Goal: Task Accomplishment & Management: Manage account settings

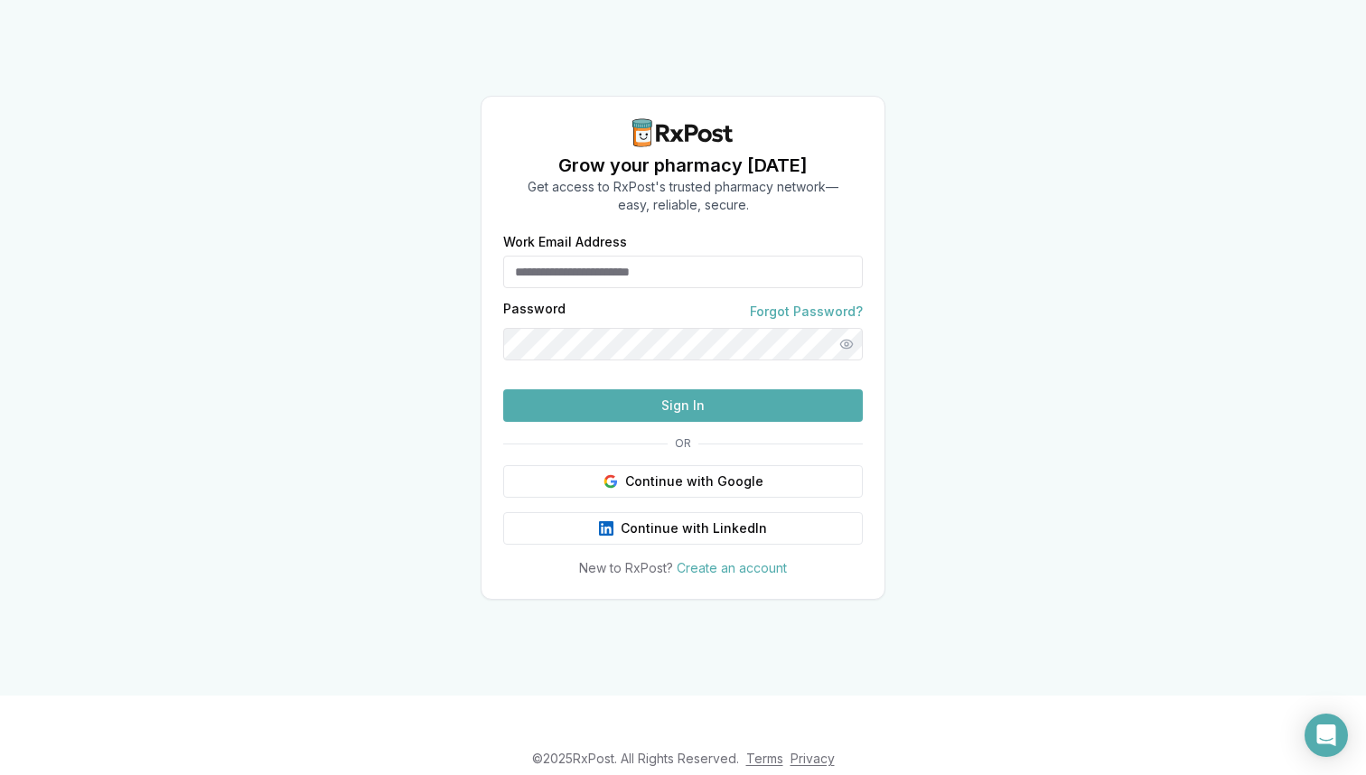
type input "**********"
click at [644, 422] on button "Sign In" at bounding box center [683, 406] width 360 height 33
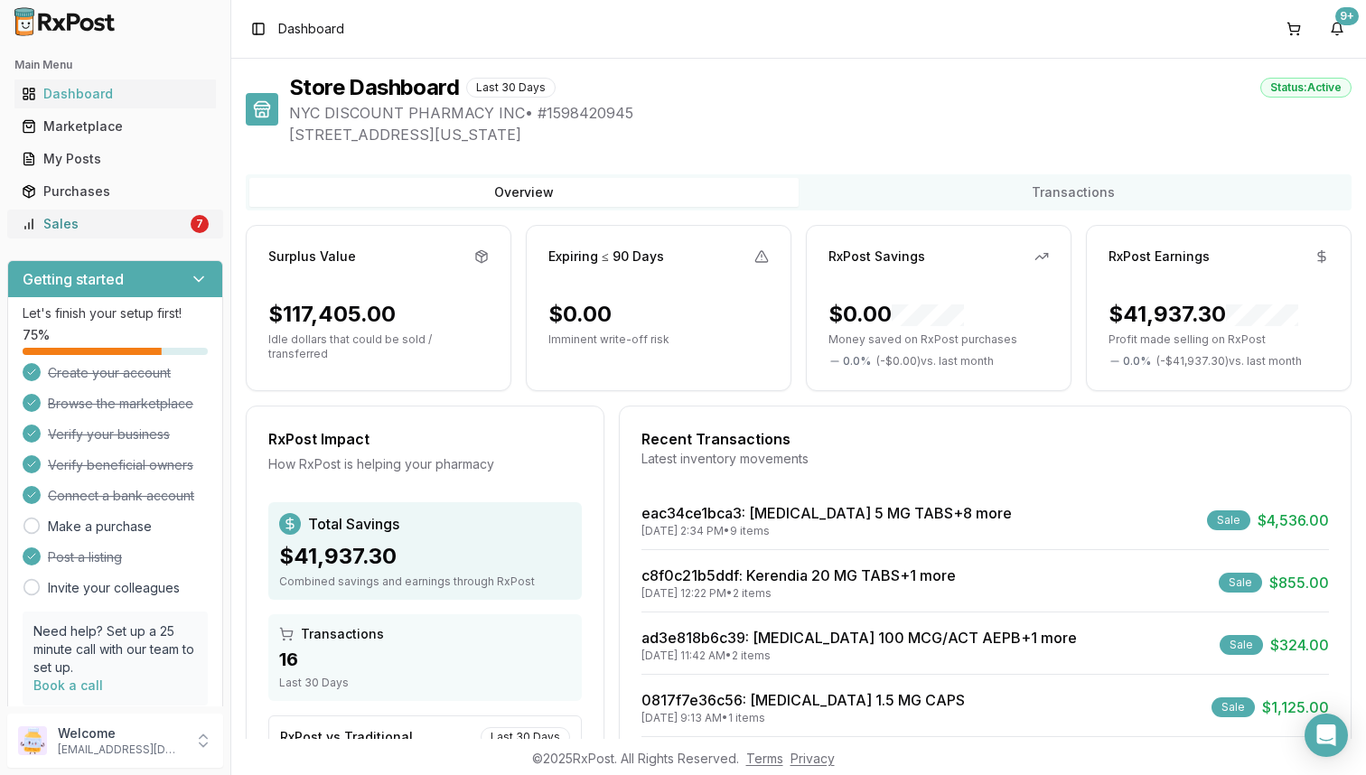
click at [197, 231] on link "Sales 7" at bounding box center [115, 224] width 202 height 33
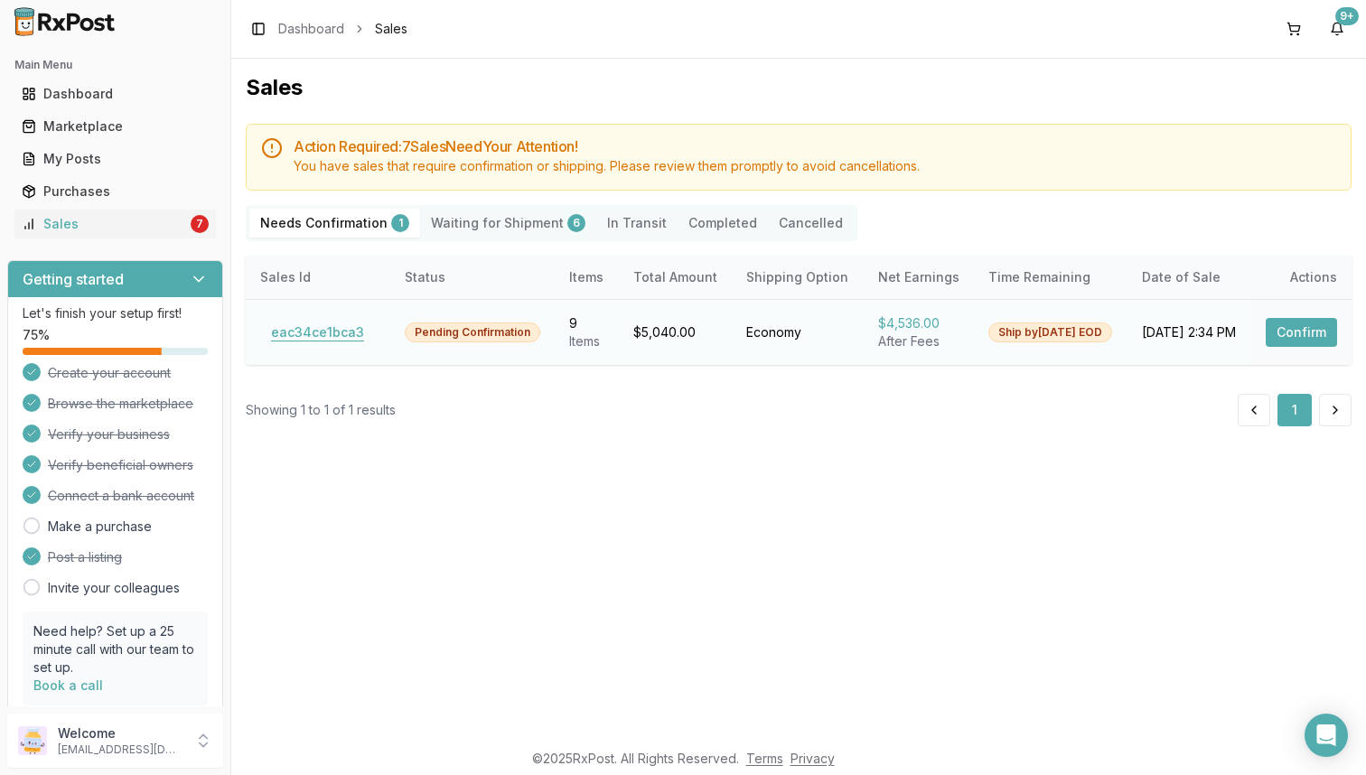
click at [307, 331] on button "eac34ce1bca3" at bounding box center [317, 332] width 115 height 29
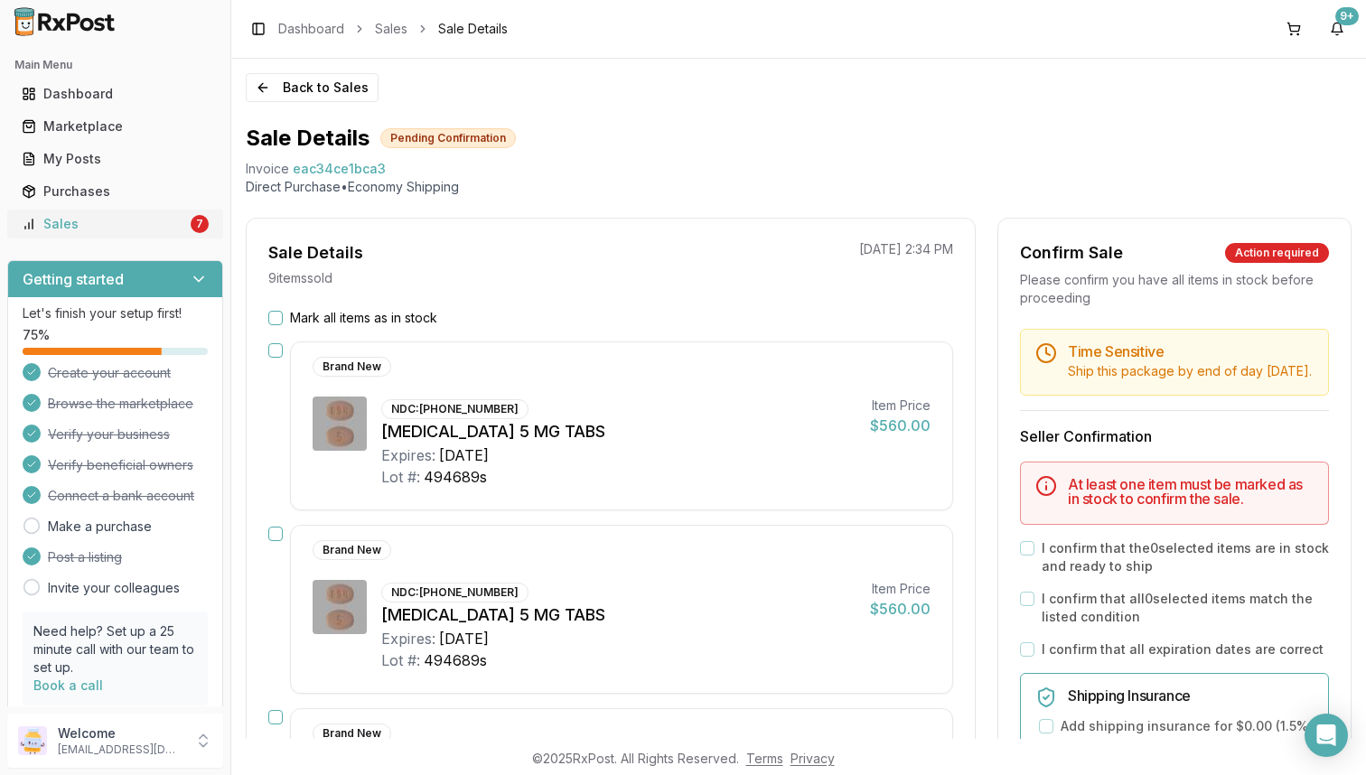
click at [138, 236] on link "Sales 7" at bounding box center [115, 224] width 202 height 33
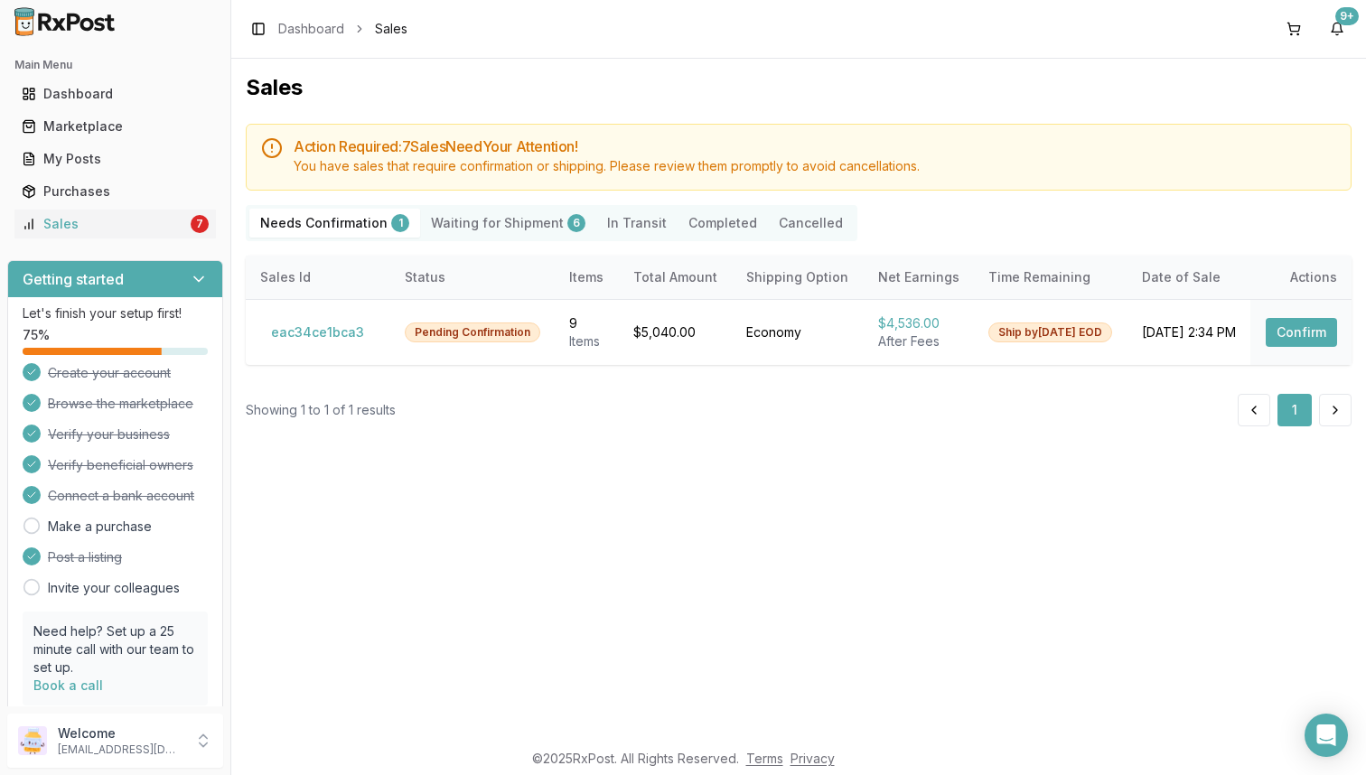
click at [513, 232] on Shipment "Waiting for Shipment 6" at bounding box center [508, 223] width 176 height 29
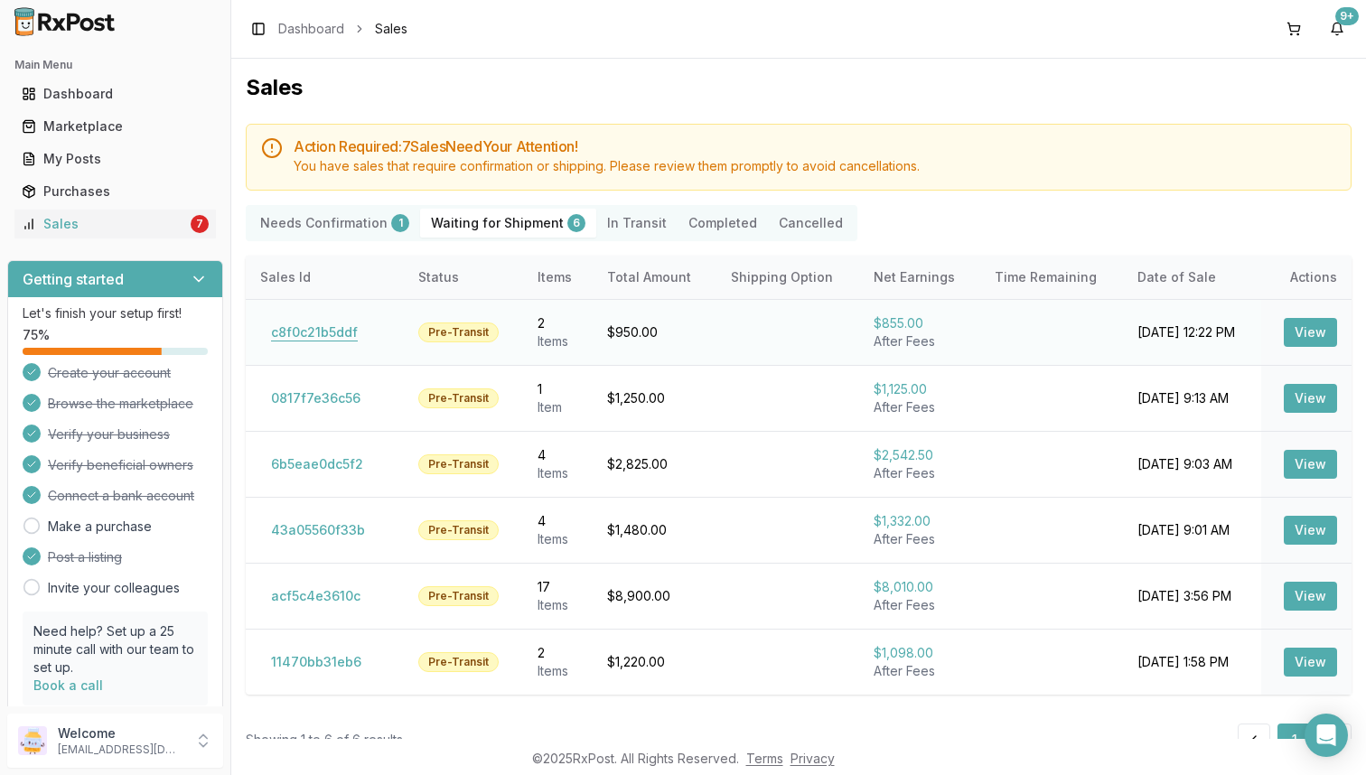
click at [316, 343] on button "c8f0c21b5ddf" at bounding box center [314, 332] width 108 height 29
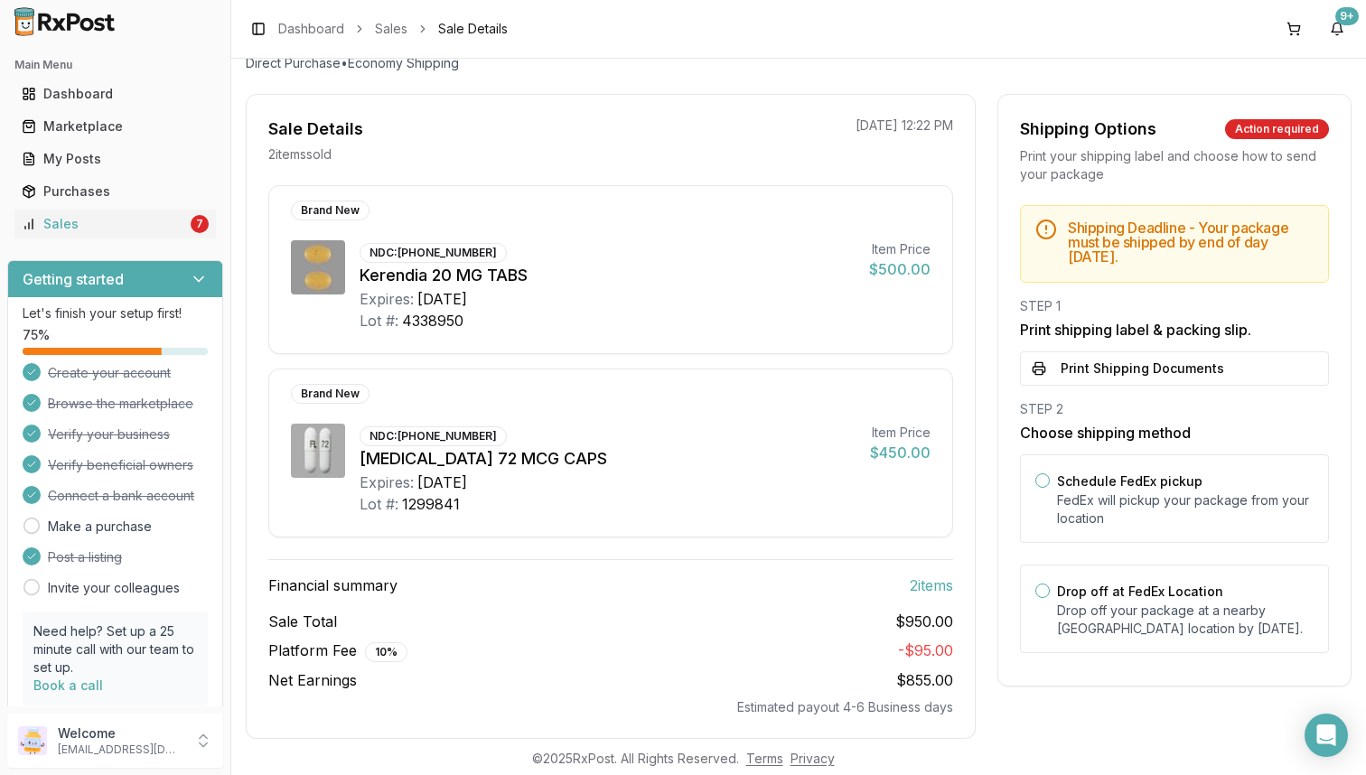
scroll to position [146, 0]
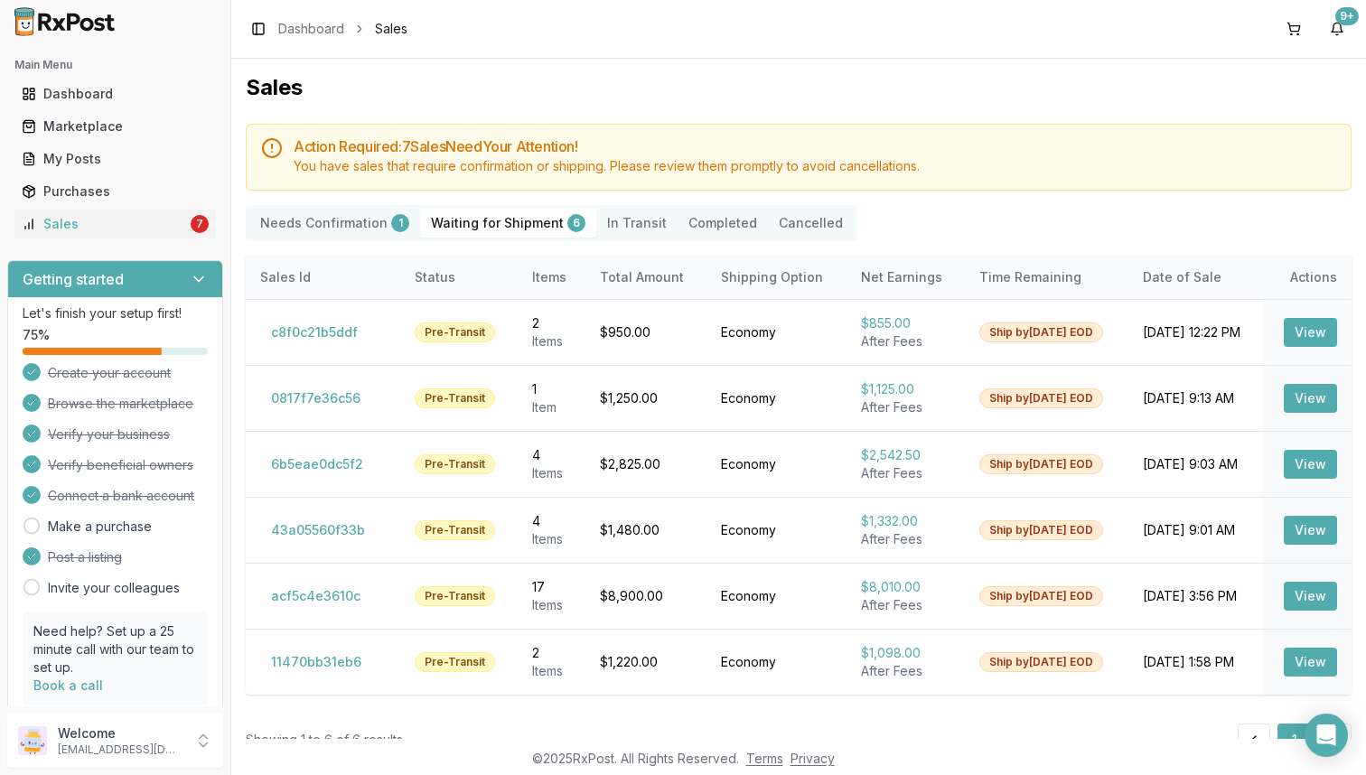
click at [356, 231] on Confirmation "Needs Confirmation 1" at bounding box center [334, 223] width 171 height 29
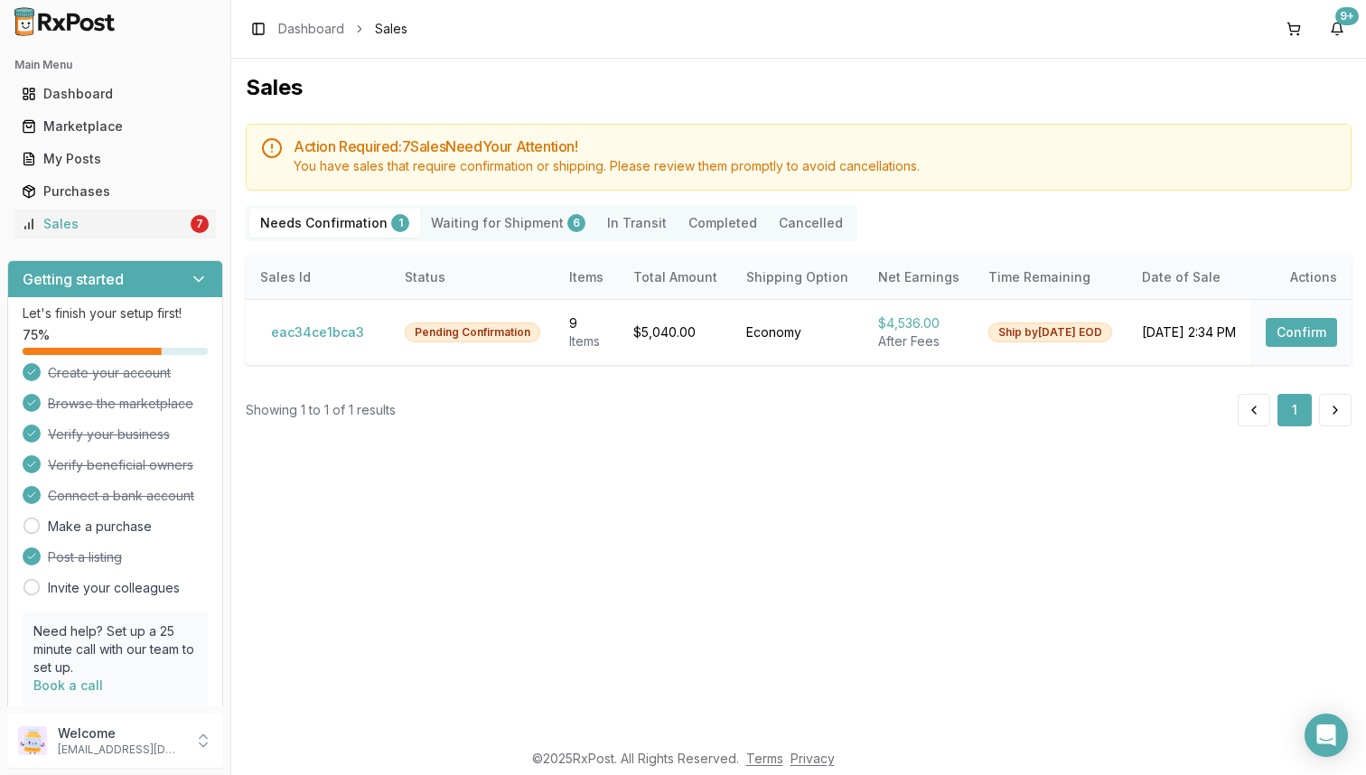
click at [155, 174] on ul "Dashboard Marketplace My Posts Purchases Sales 7" at bounding box center [115, 159] width 216 height 159
click at [143, 164] on div "My Posts" at bounding box center [115, 159] width 187 height 18
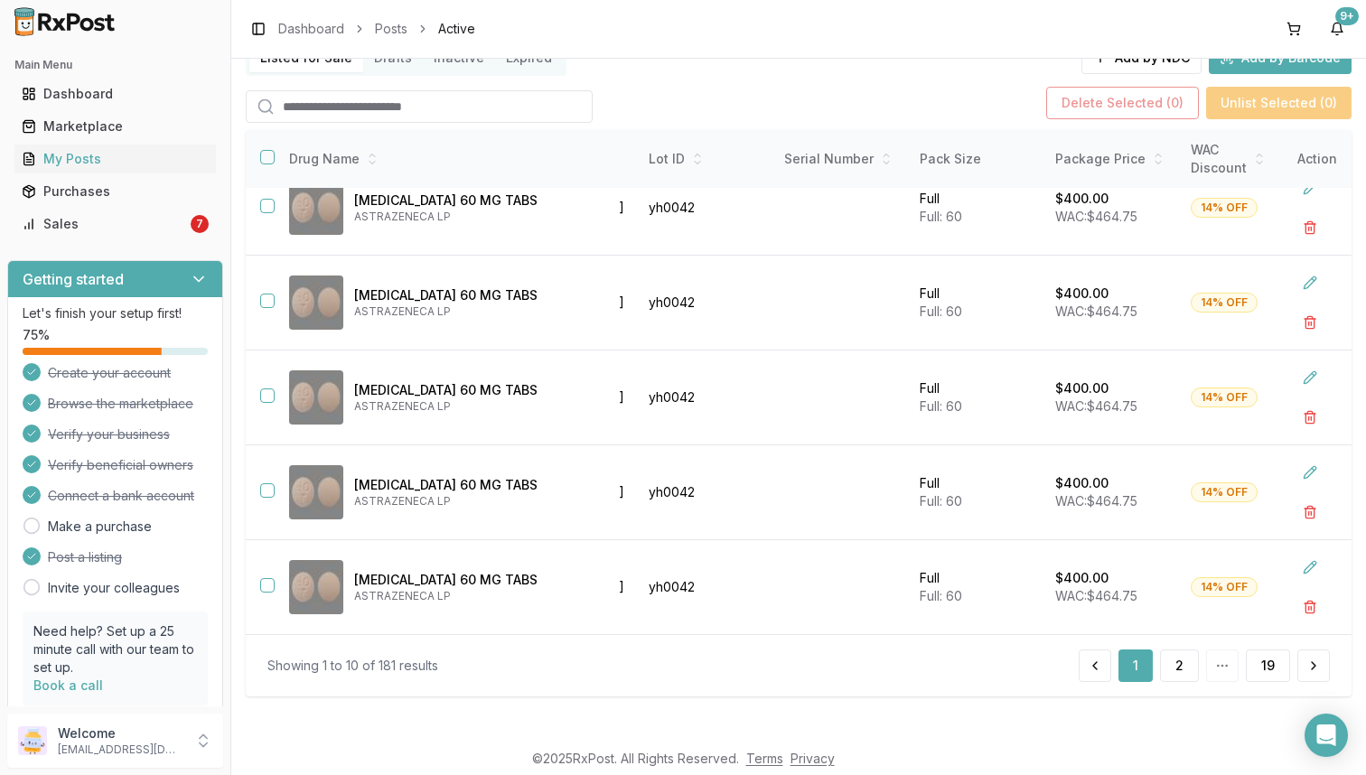
scroll to position [510, 126]
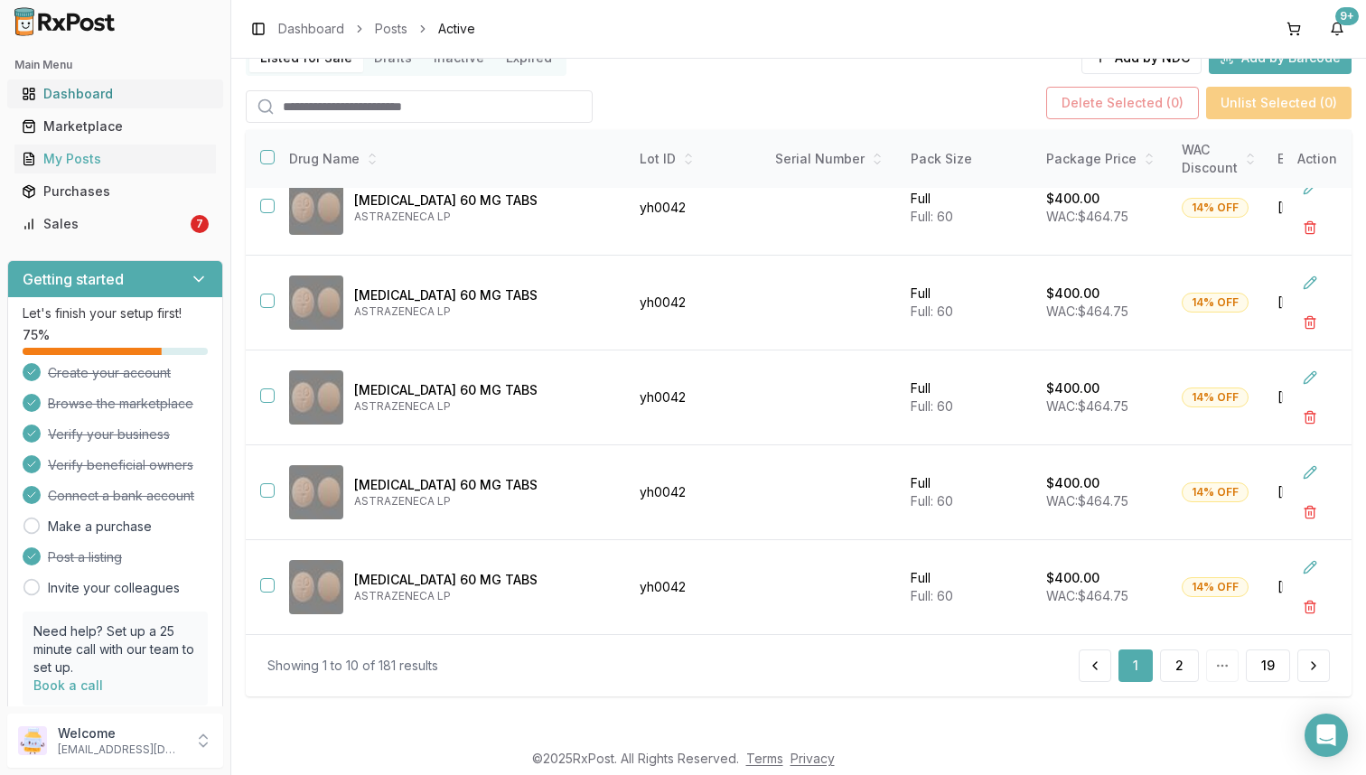
click at [103, 91] on div "Dashboard" at bounding box center [115, 94] width 187 height 18
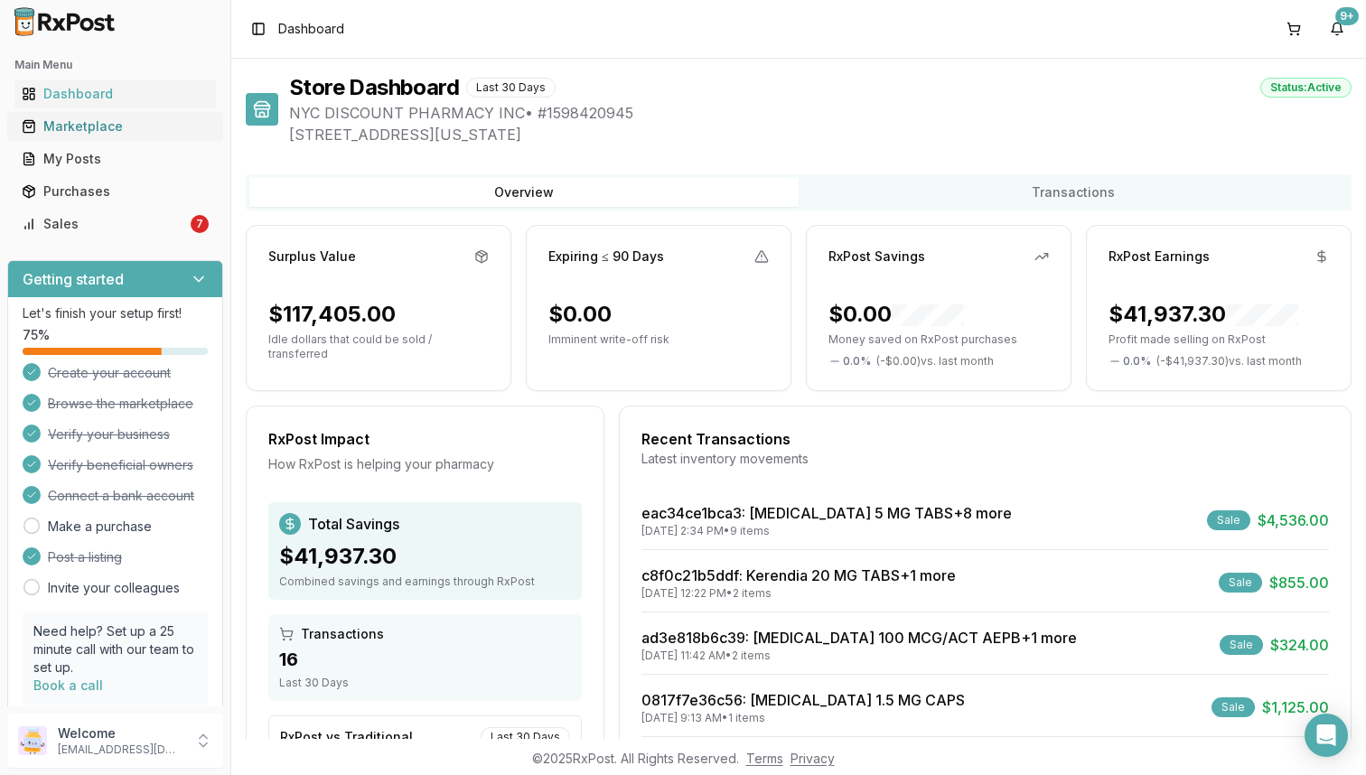
click at [177, 126] on div "Marketplace" at bounding box center [115, 126] width 187 height 18
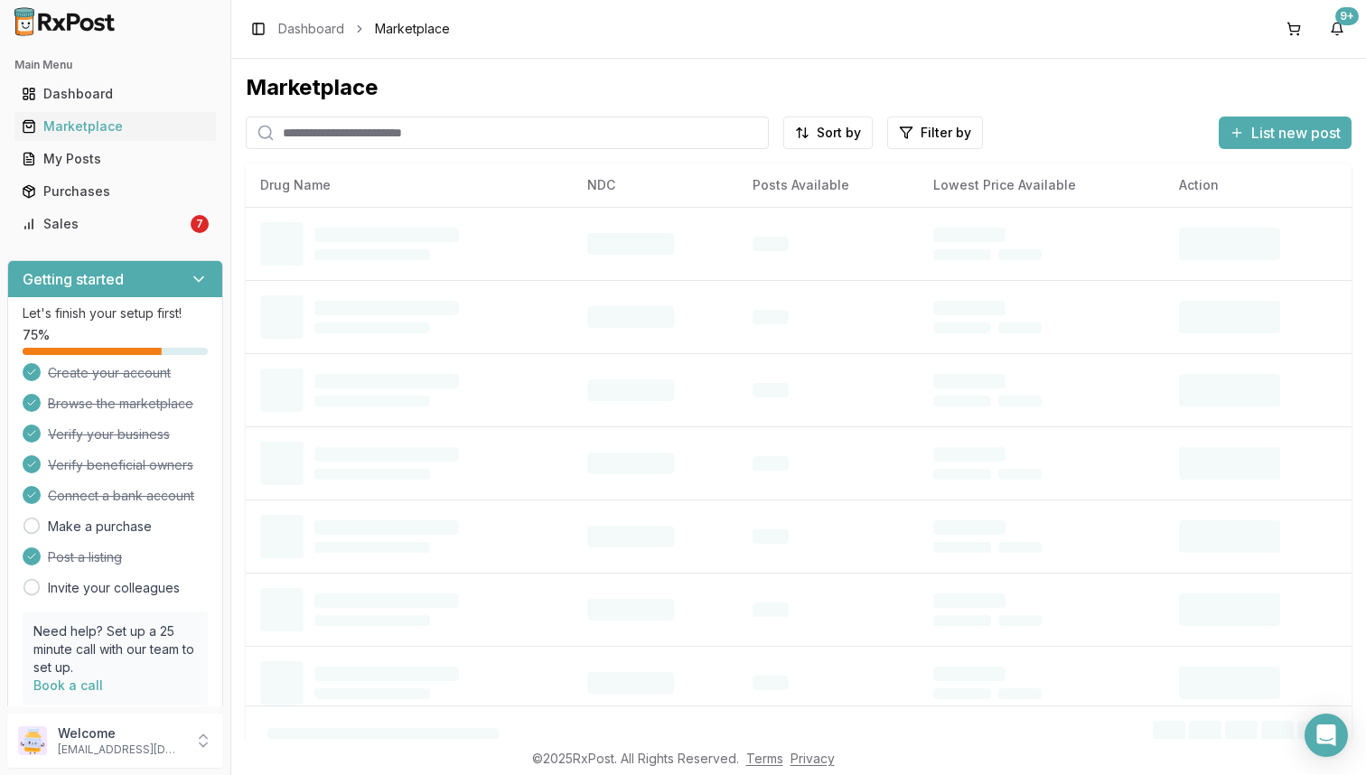
click at [445, 139] on input "search" at bounding box center [507, 133] width 523 height 33
type input "*"
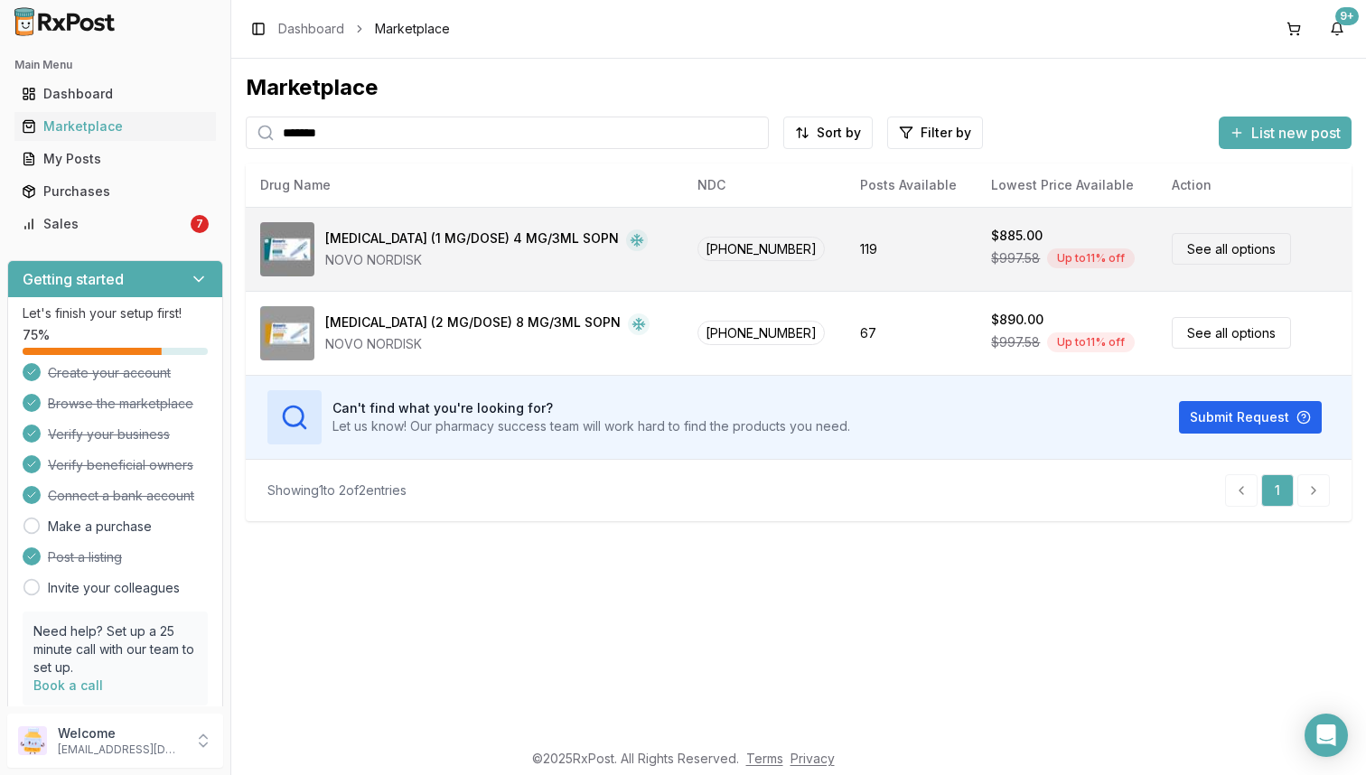
type input "*******"
click at [858, 249] on td "119" at bounding box center [911, 249] width 131 height 84
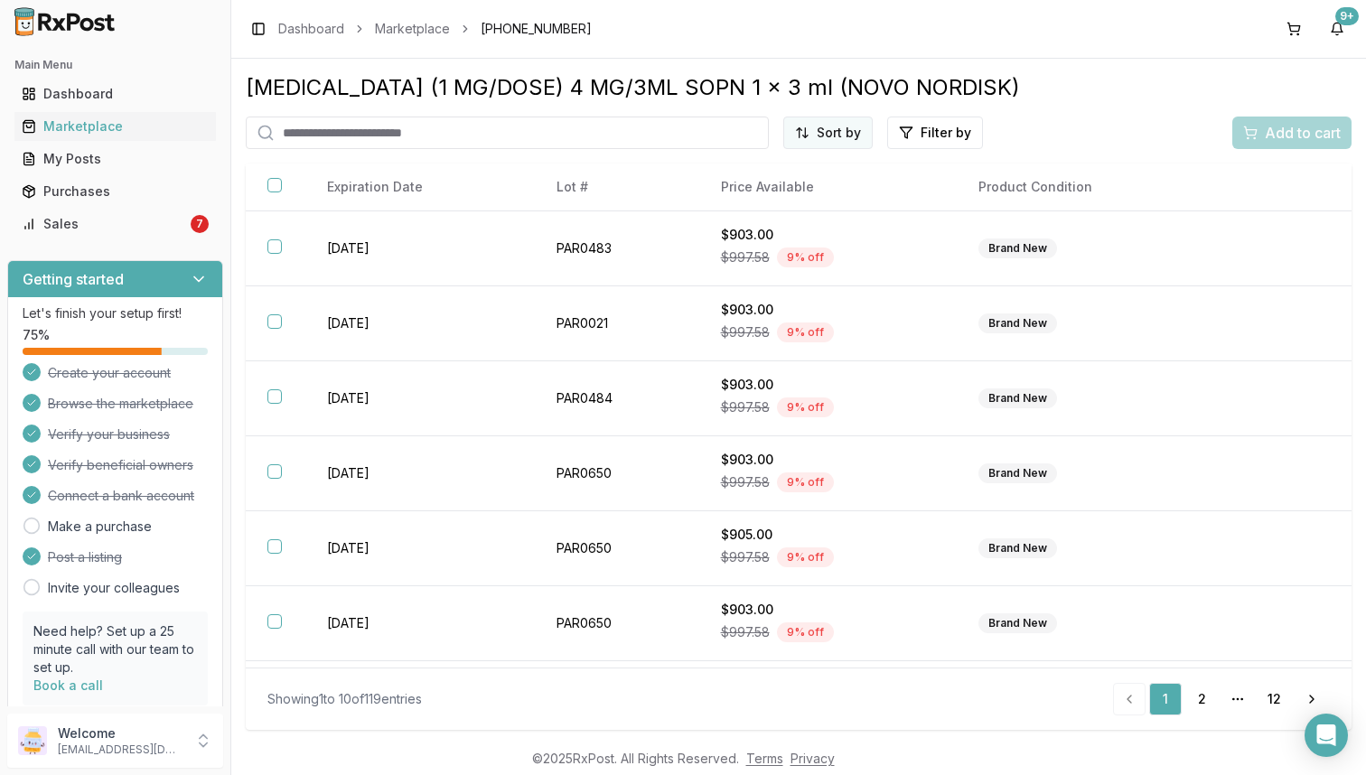
click at [855, 134] on html "Main Menu Dashboard Marketplace My Posts Purchases Sales 7 Getting started Let'…" at bounding box center [683, 387] width 1366 height 775
click at [813, 196] on div "Price (Low to High)" at bounding box center [785, 200] width 172 height 29
click at [390, 139] on input "search" at bounding box center [470, 133] width 448 height 33
type input "*********"
click at [172, 129] on div "Marketplace" at bounding box center [115, 126] width 187 height 18
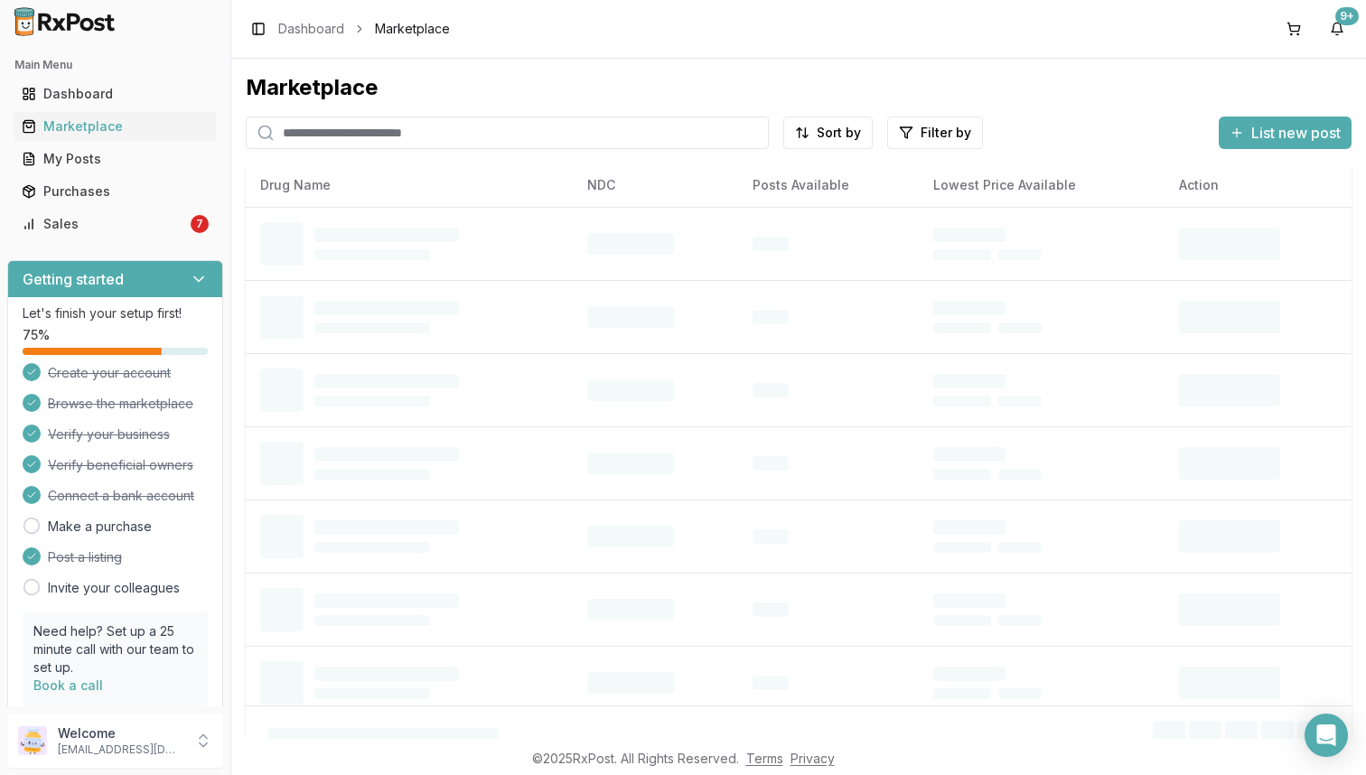
click at [403, 140] on input "search" at bounding box center [507, 133] width 523 height 33
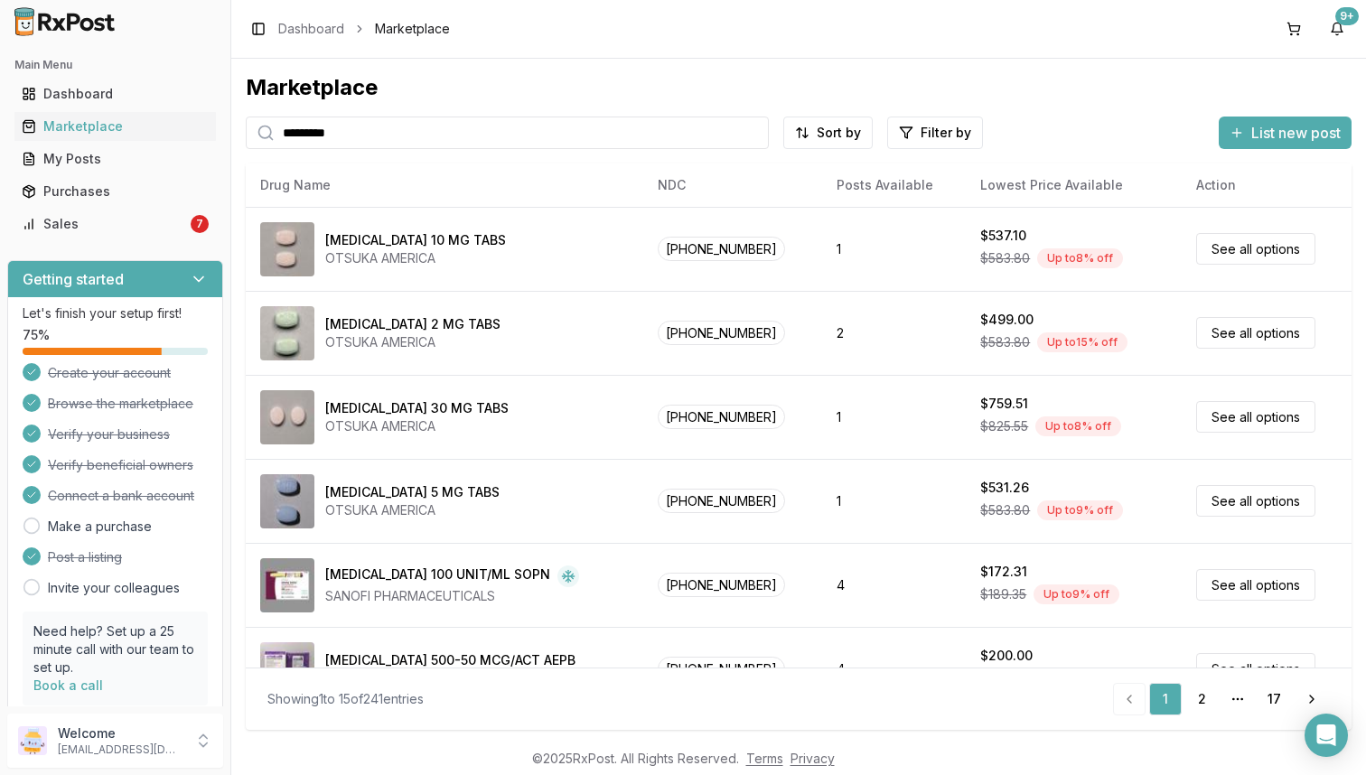
type input "*********"
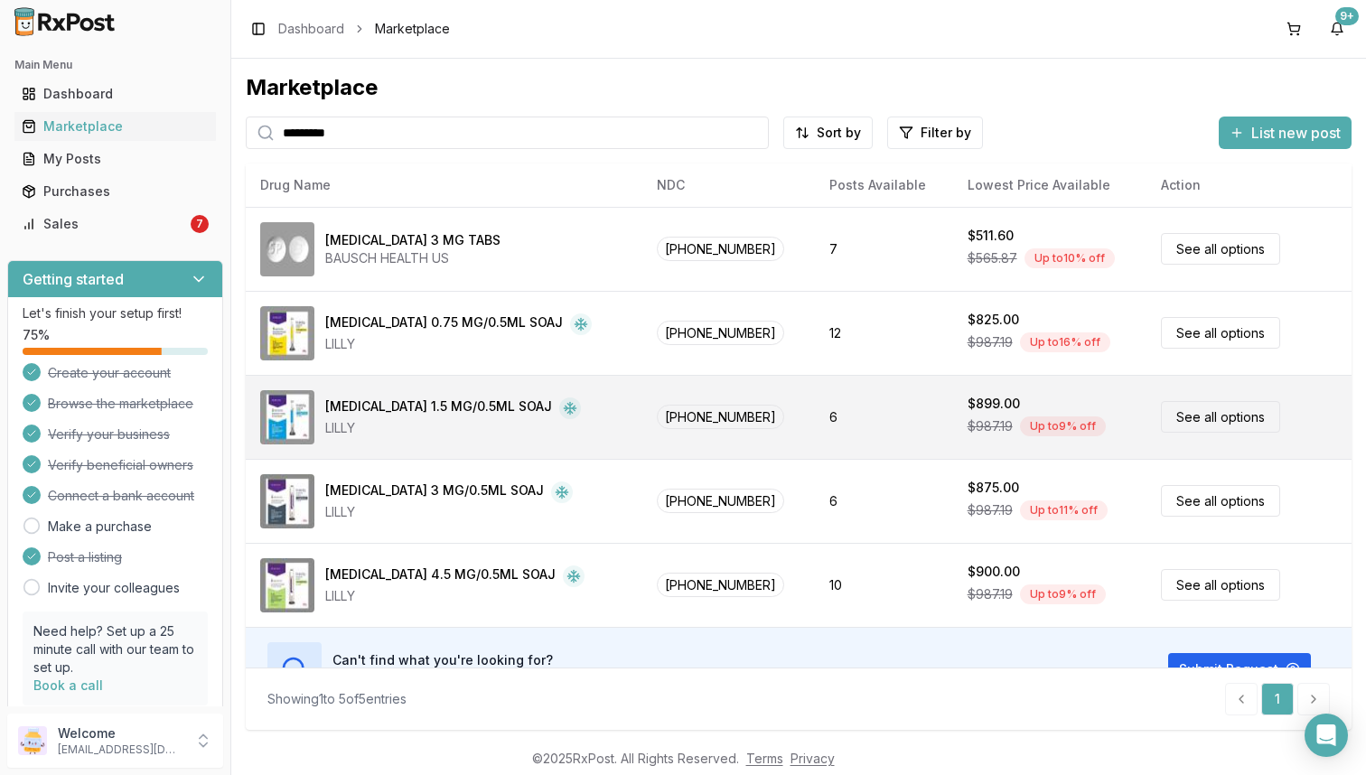
scroll to position [43, 0]
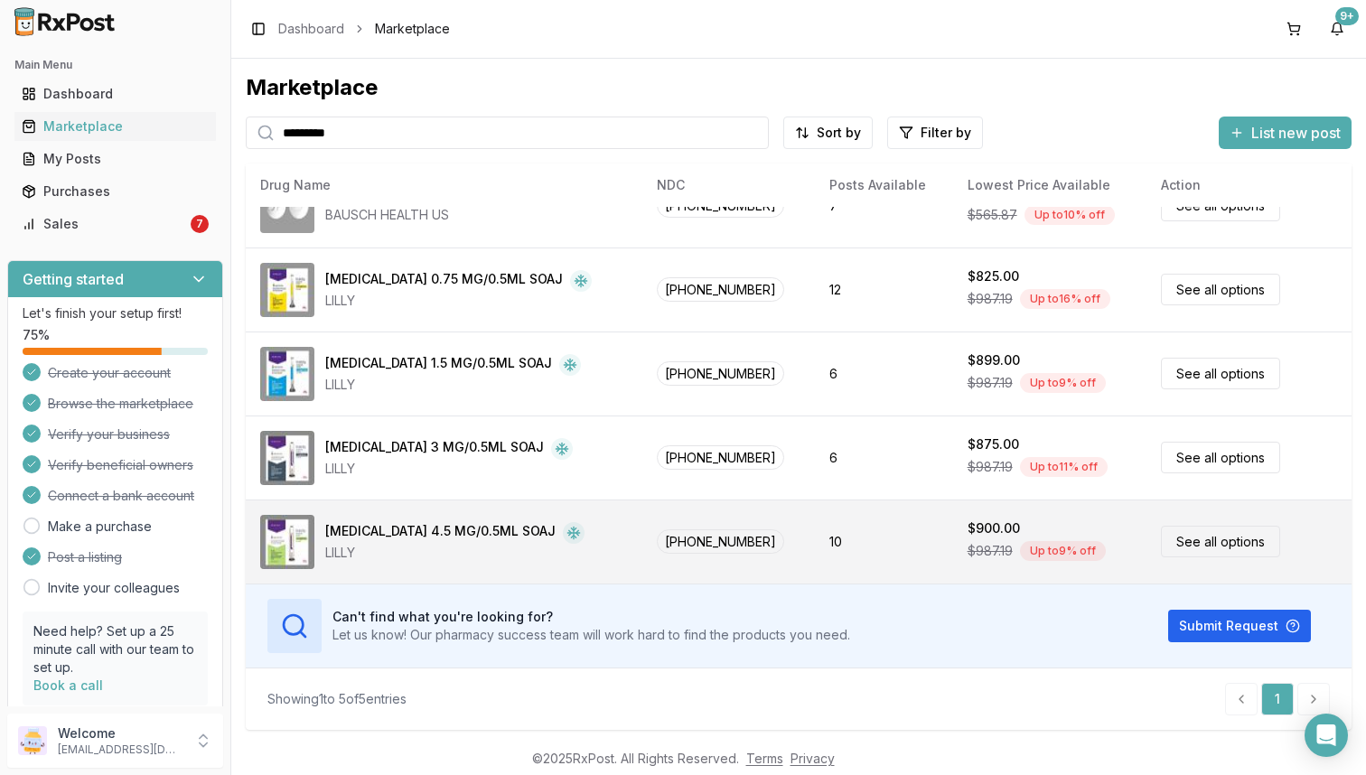
click at [850, 546] on td "10" at bounding box center [884, 542] width 138 height 84
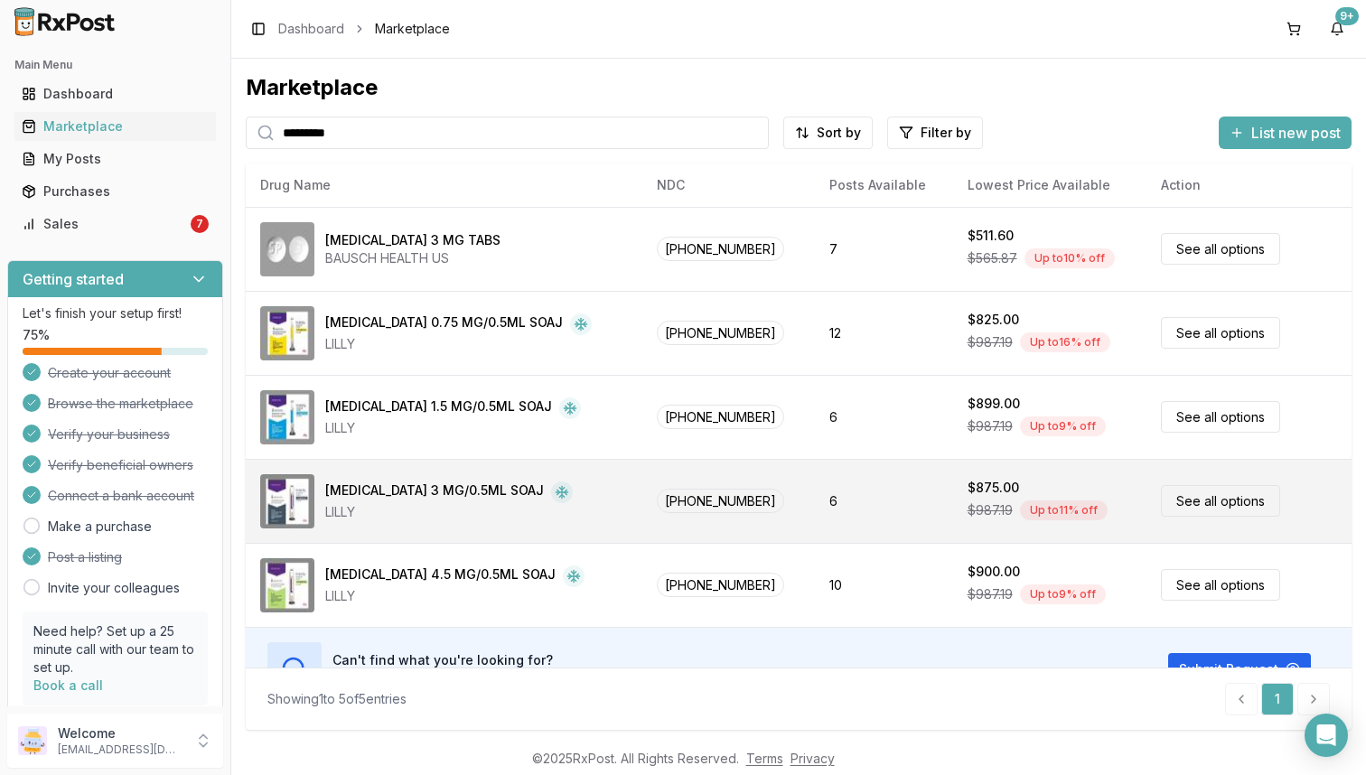
click at [885, 506] on td "6" at bounding box center [884, 501] width 138 height 84
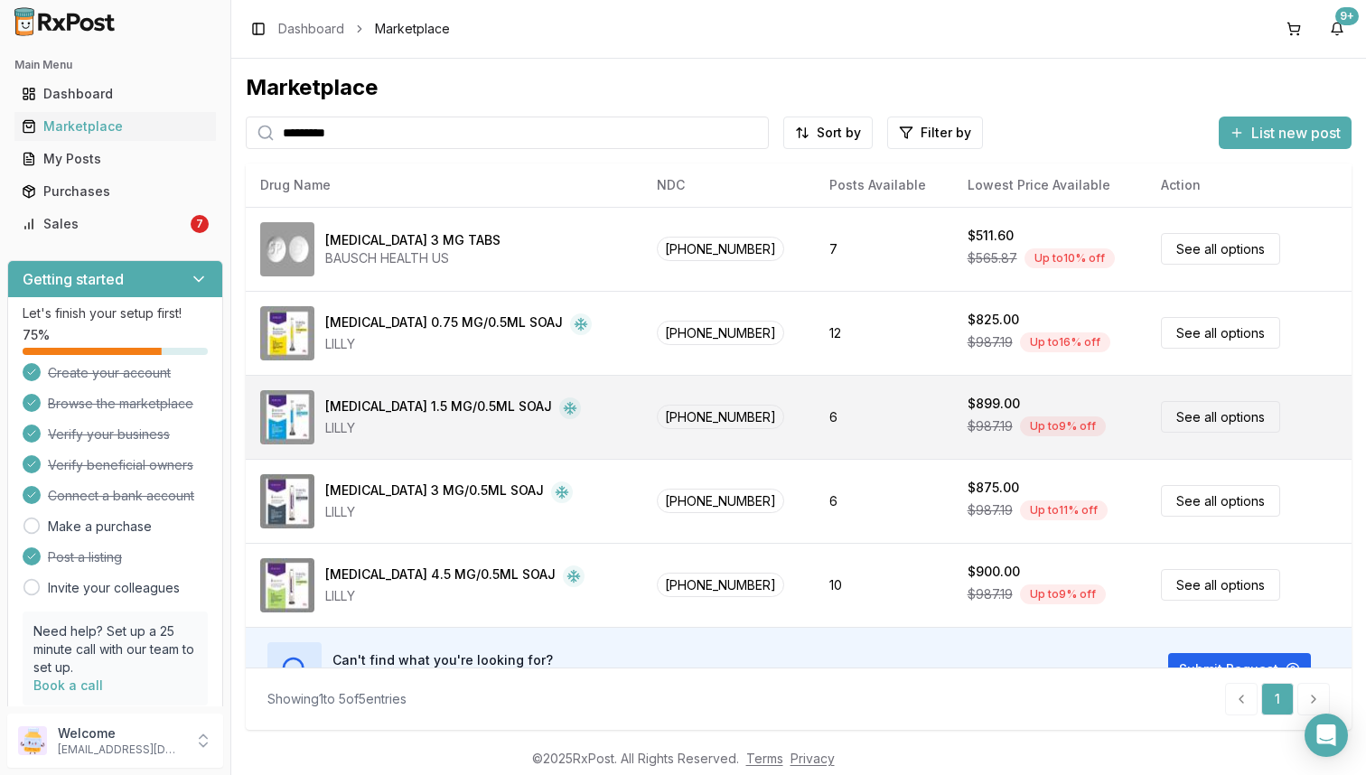
click at [872, 440] on td "6" at bounding box center [884, 417] width 138 height 84
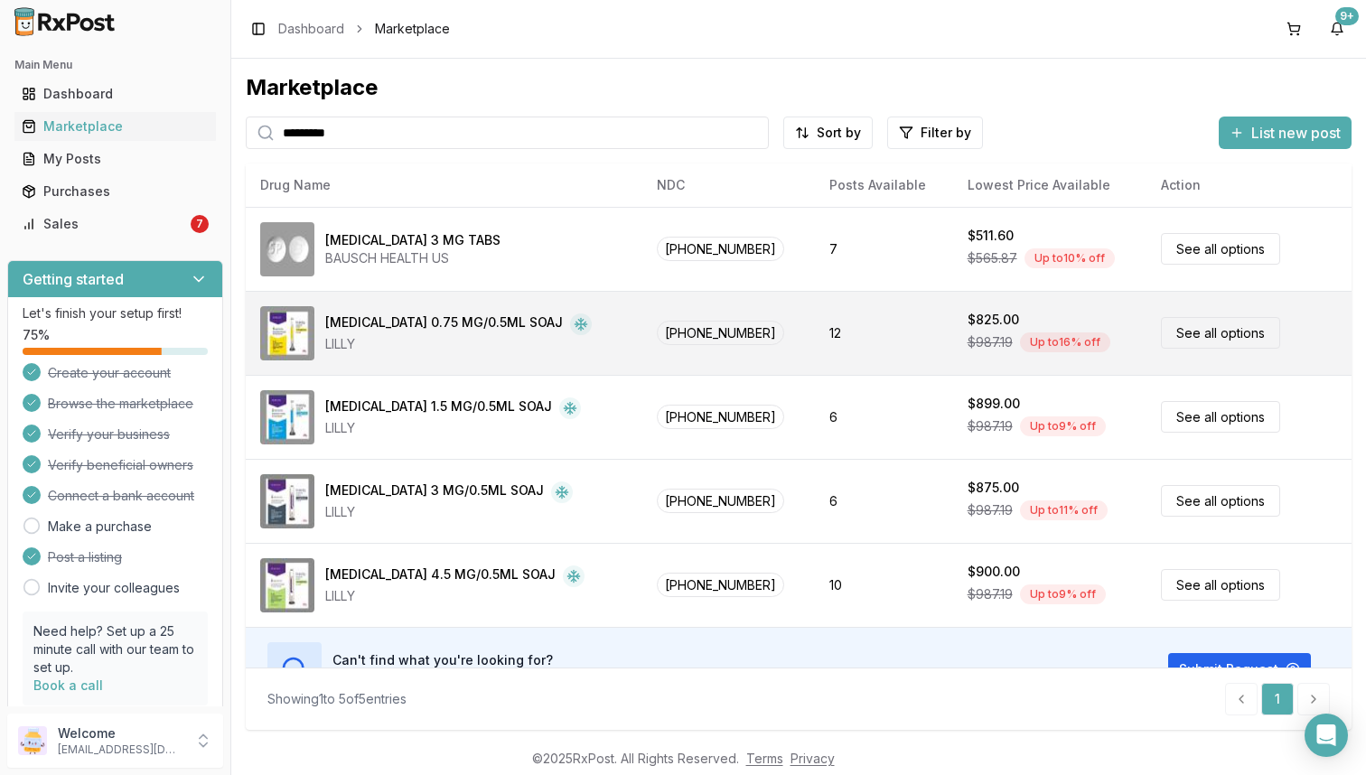
click at [876, 345] on td "12" at bounding box center [884, 333] width 138 height 84
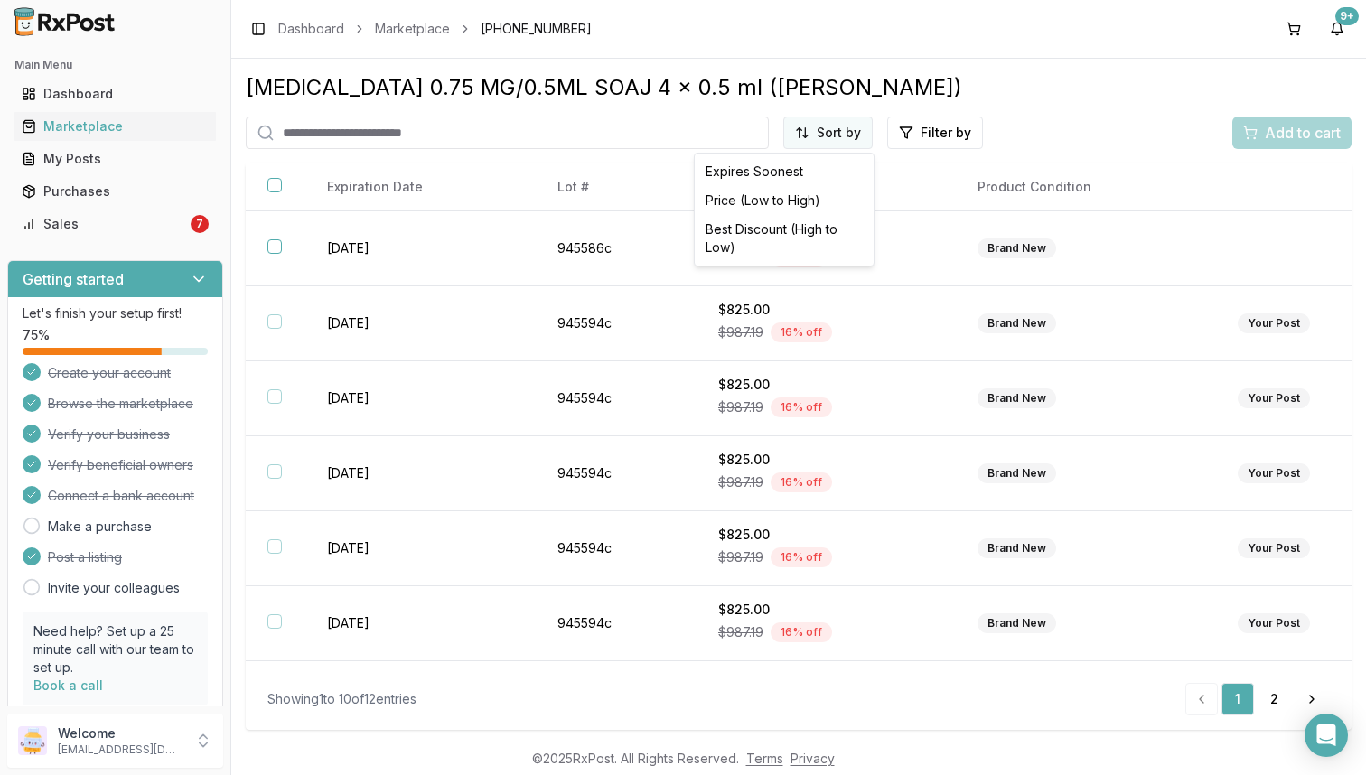
click at [858, 135] on html "Main Menu Dashboard Marketplace My Posts Purchases Sales 7 Getting started Let'…" at bounding box center [683, 387] width 1366 height 775
click at [816, 202] on div "Price (Low to High)" at bounding box center [785, 200] width 172 height 29
click at [186, 235] on link "Sales 7" at bounding box center [115, 224] width 202 height 33
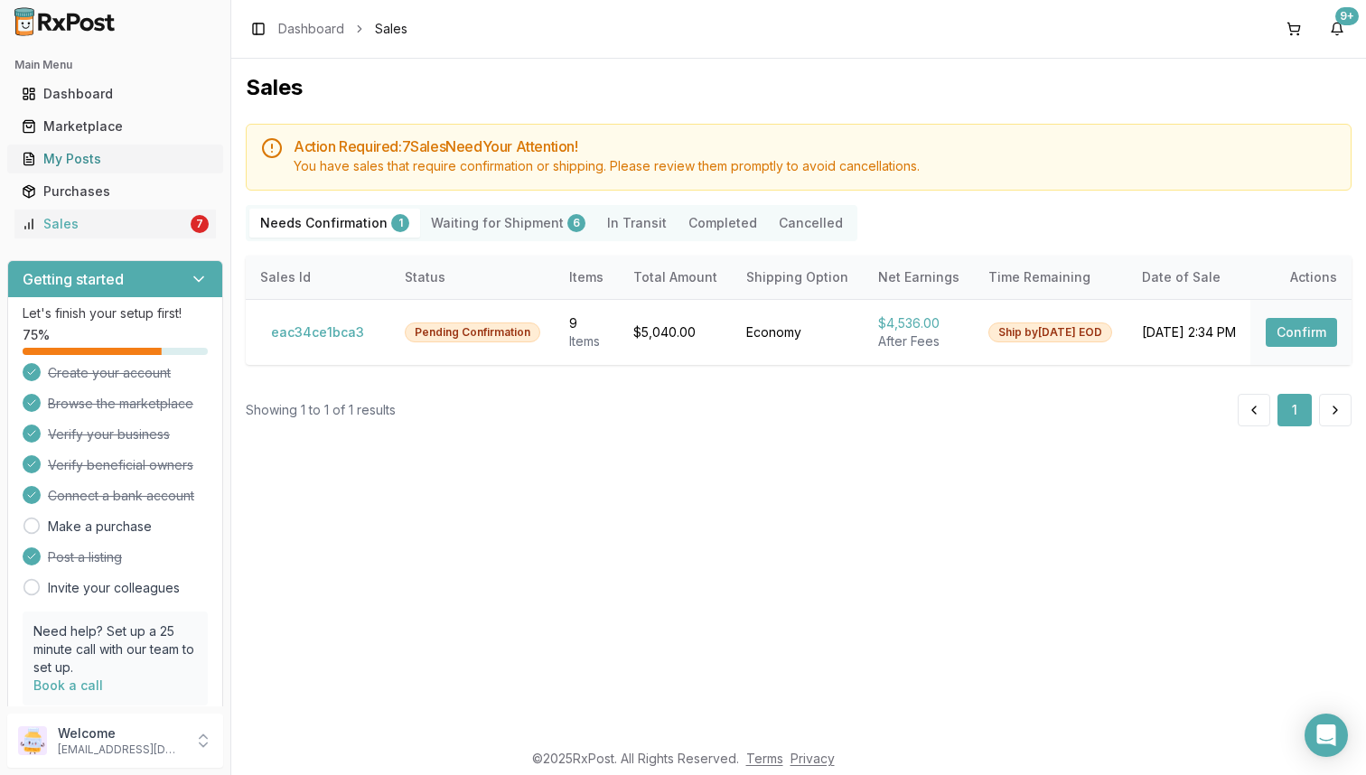
click at [136, 155] on div "My Posts" at bounding box center [115, 159] width 187 height 18
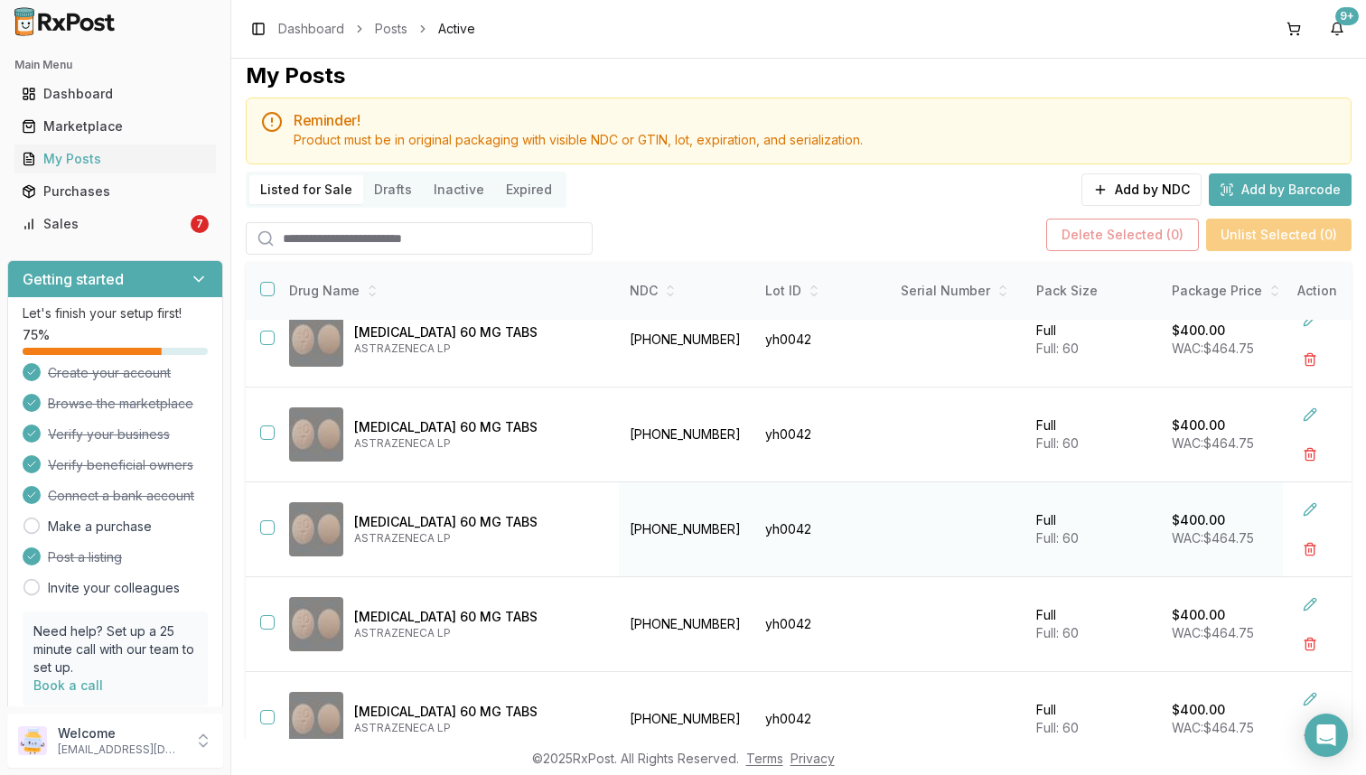
scroll to position [144, 0]
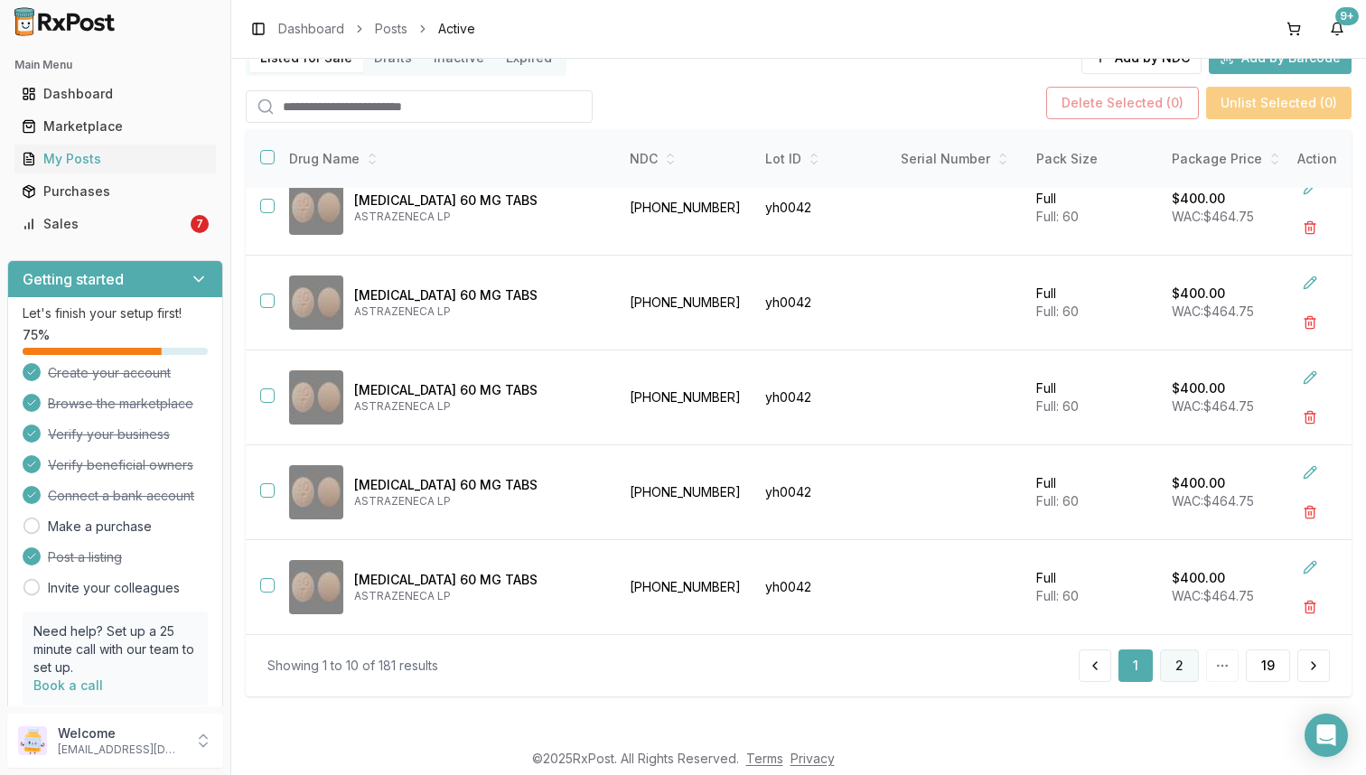
click at [1179, 670] on button "2" at bounding box center [1179, 666] width 39 height 33
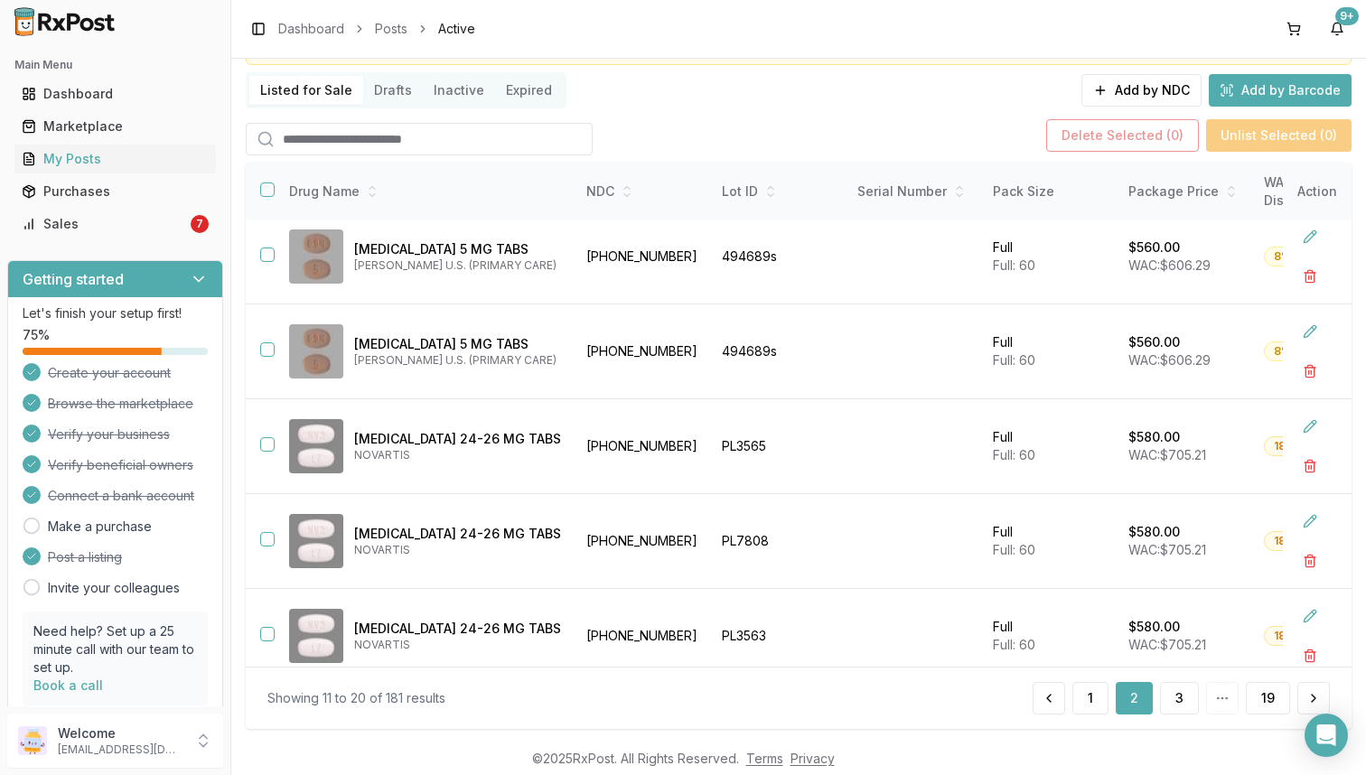
scroll to position [510, 0]
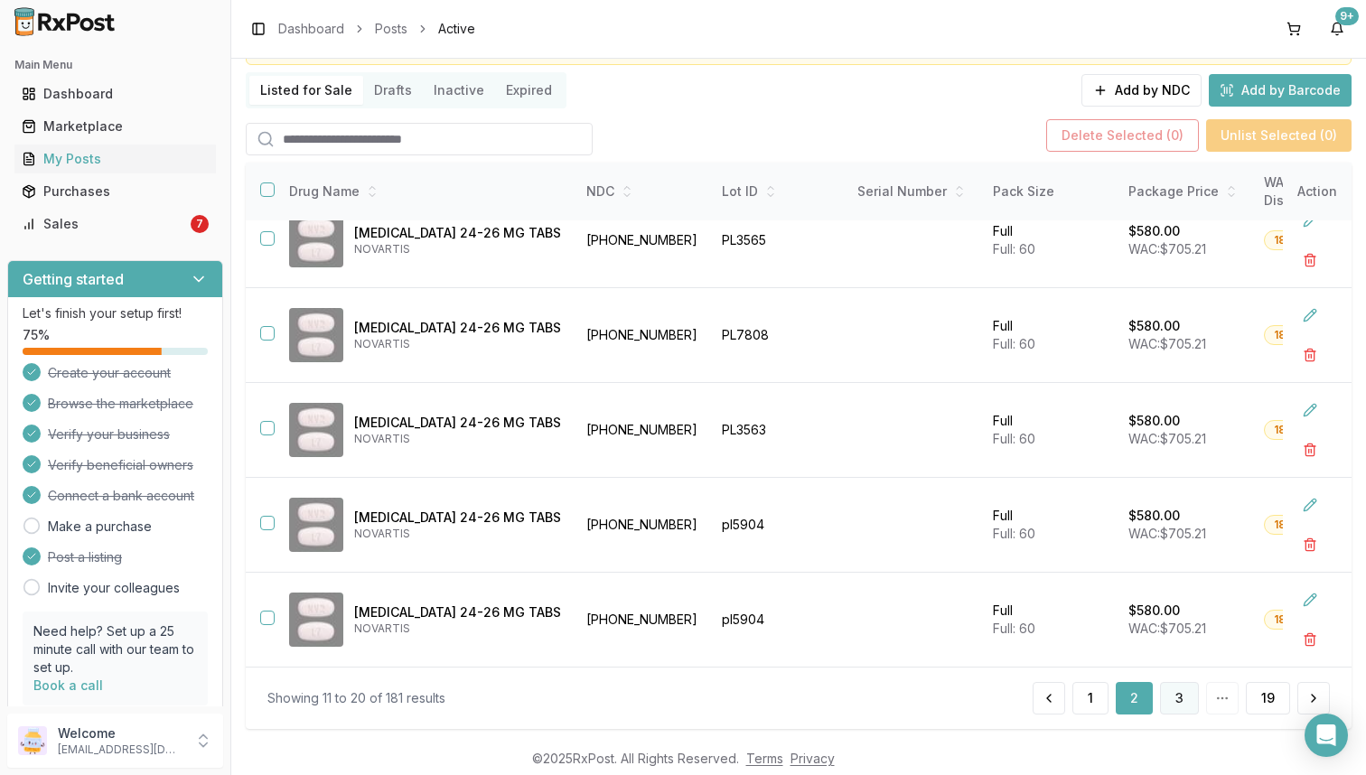
click at [1177, 693] on button "3" at bounding box center [1179, 698] width 39 height 33
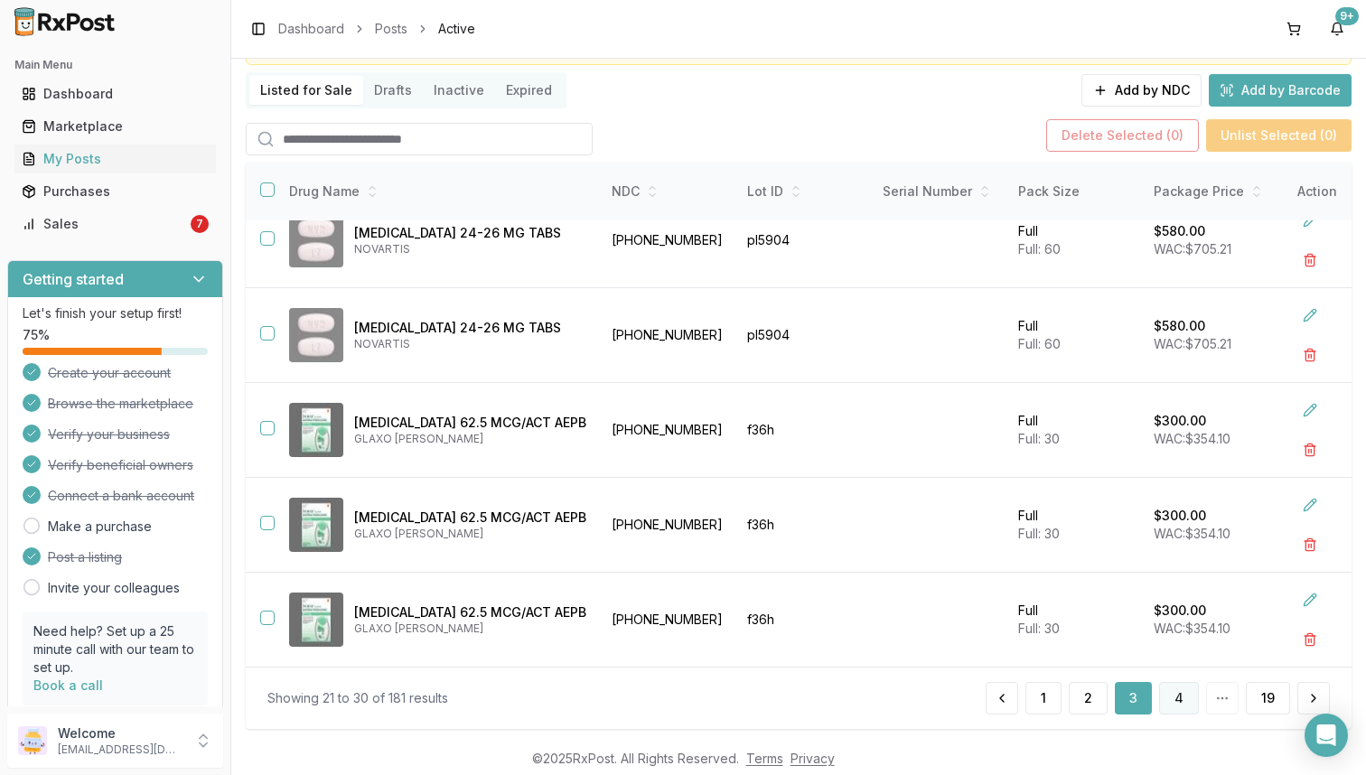
click at [1173, 696] on button "4" at bounding box center [1180, 698] width 40 height 33
click at [1173, 696] on button "5" at bounding box center [1180, 698] width 38 height 33
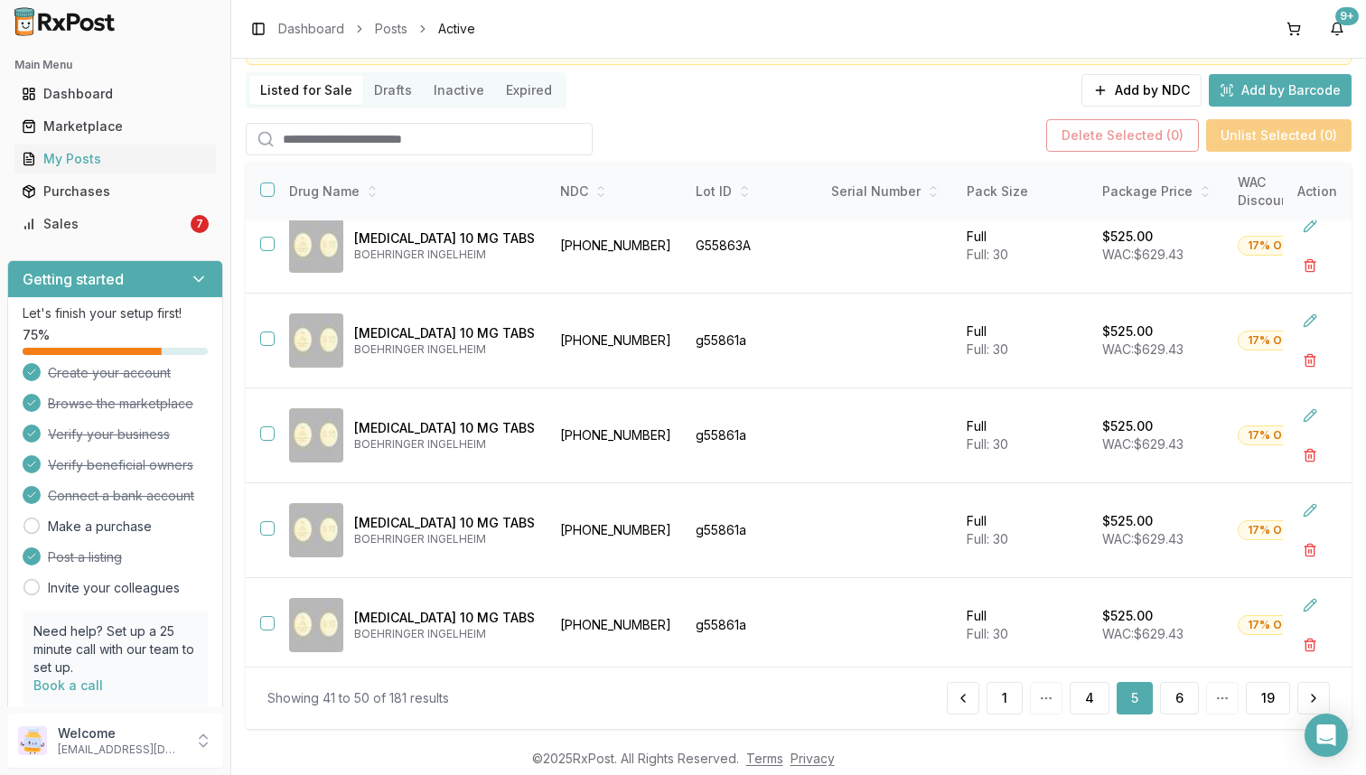
scroll to position [510, 0]
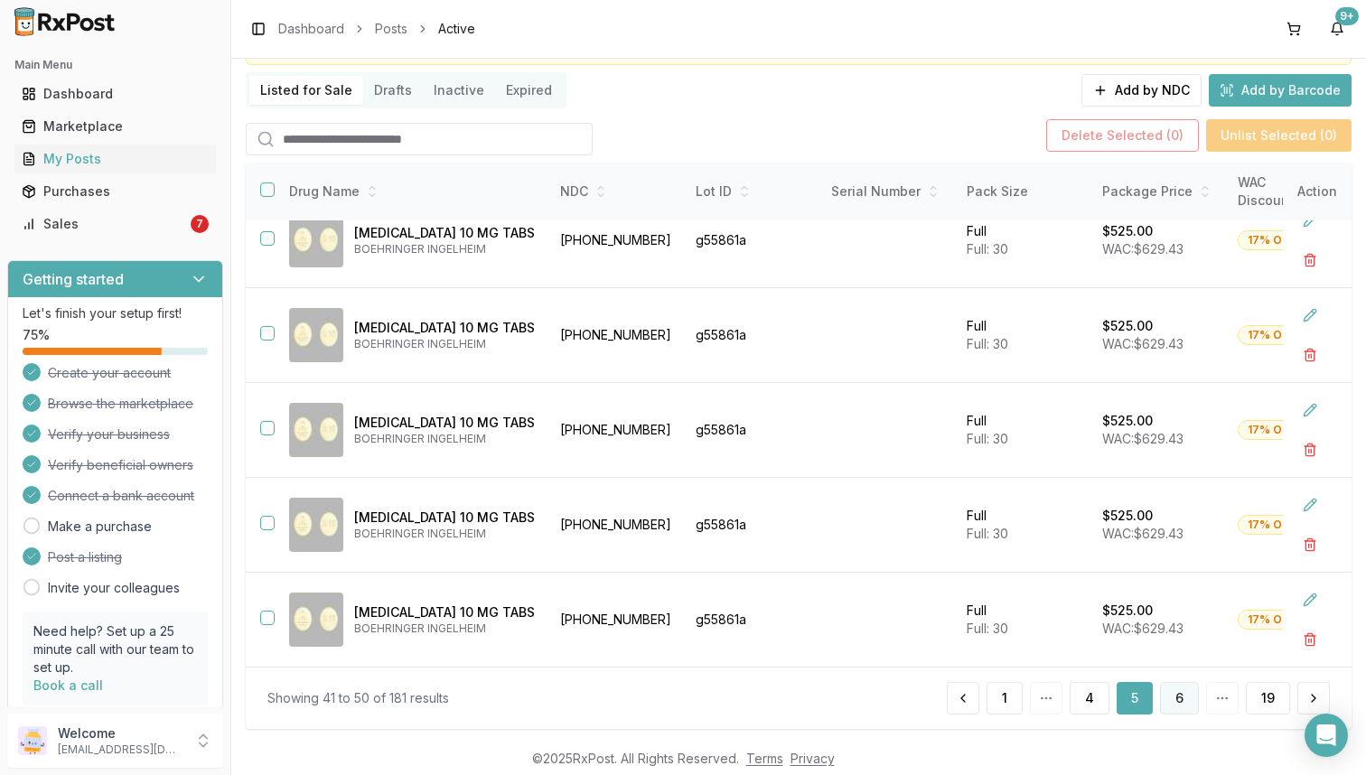
click at [1179, 708] on button "6" at bounding box center [1179, 698] width 39 height 33
click at [1247, 698] on button "19" at bounding box center [1268, 698] width 44 height 33
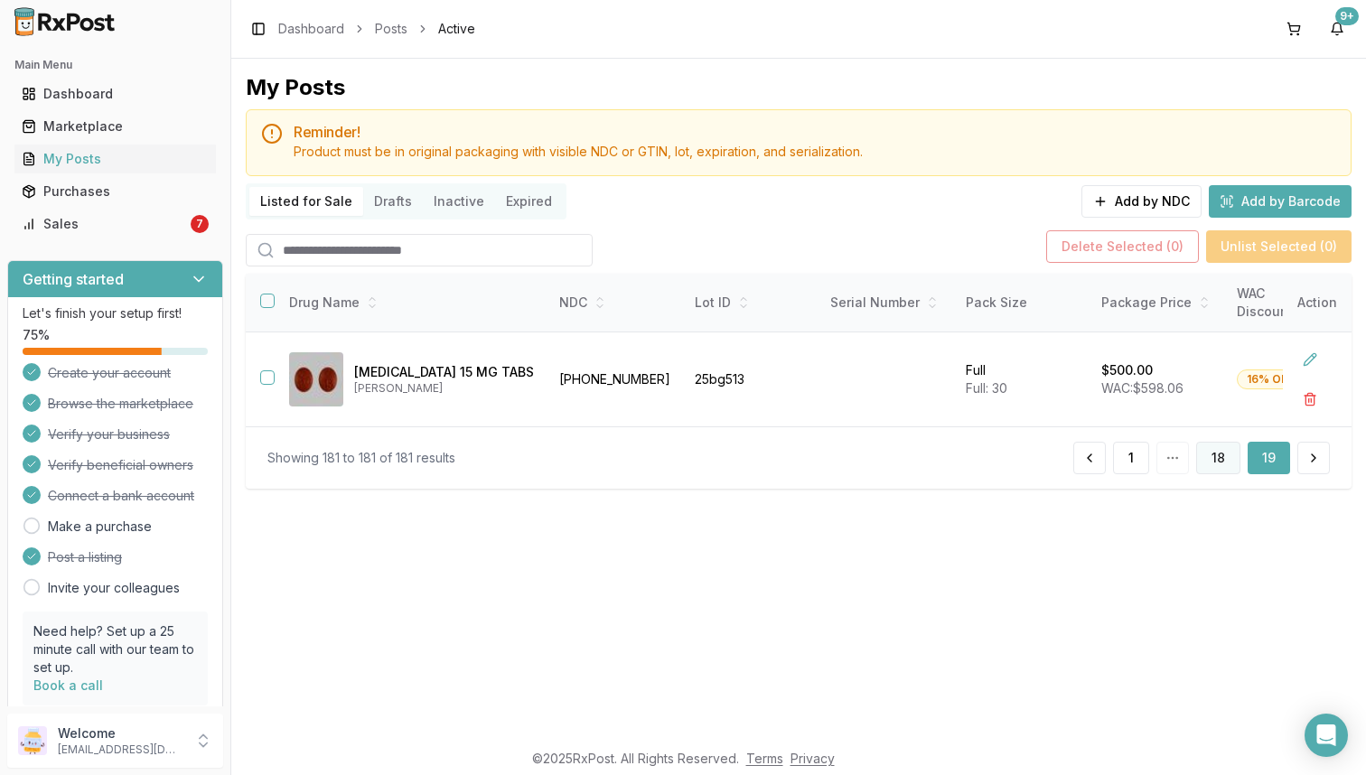
click at [1214, 471] on button "18" at bounding box center [1219, 458] width 44 height 33
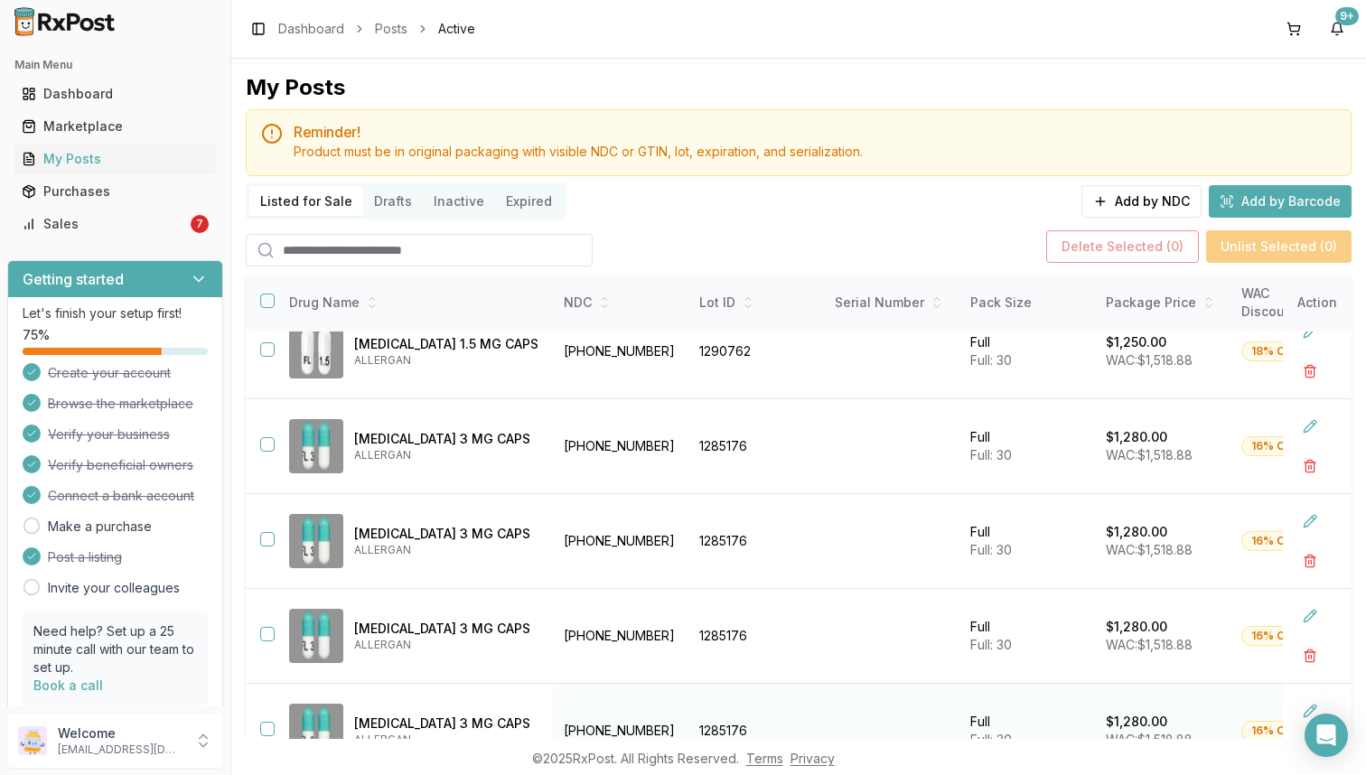
scroll to position [144, 0]
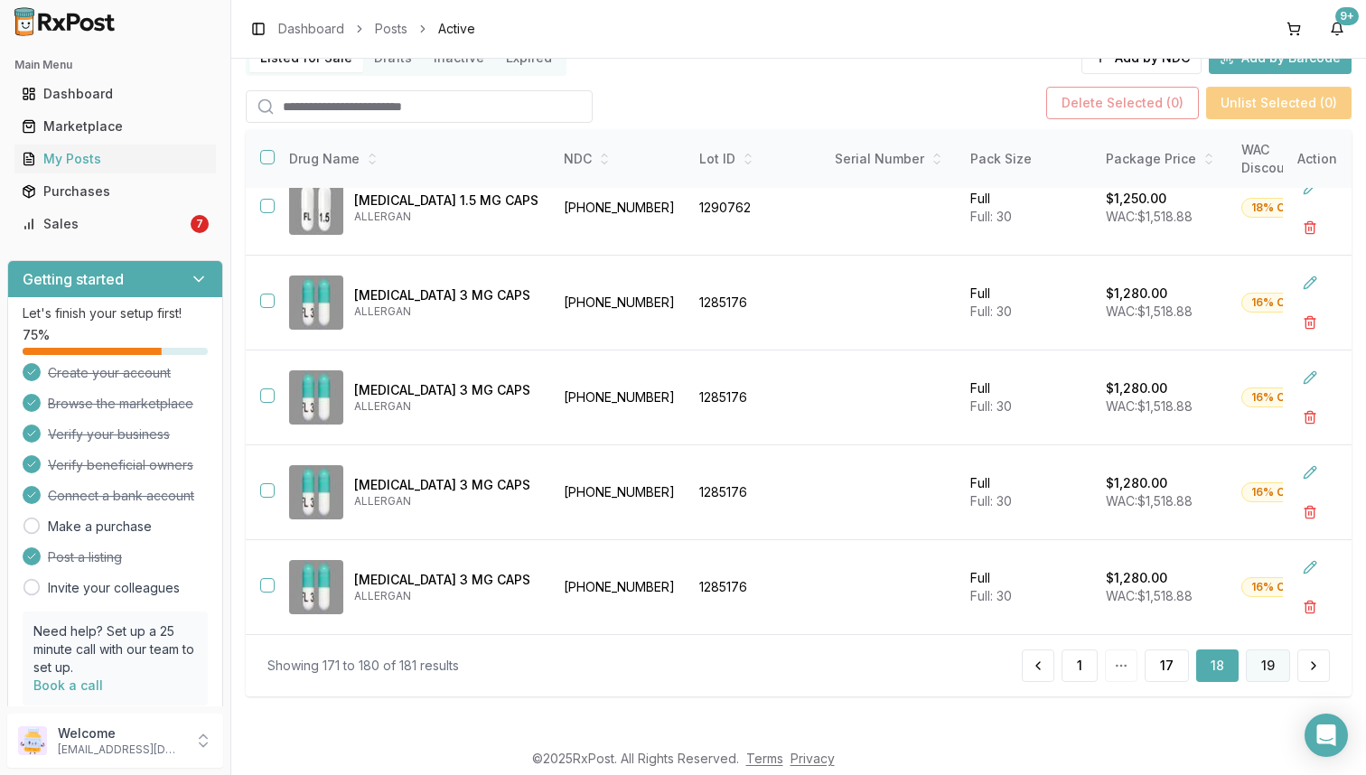
click at [1271, 676] on button "19" at bounding box center [1268, 666] width 44 height 33
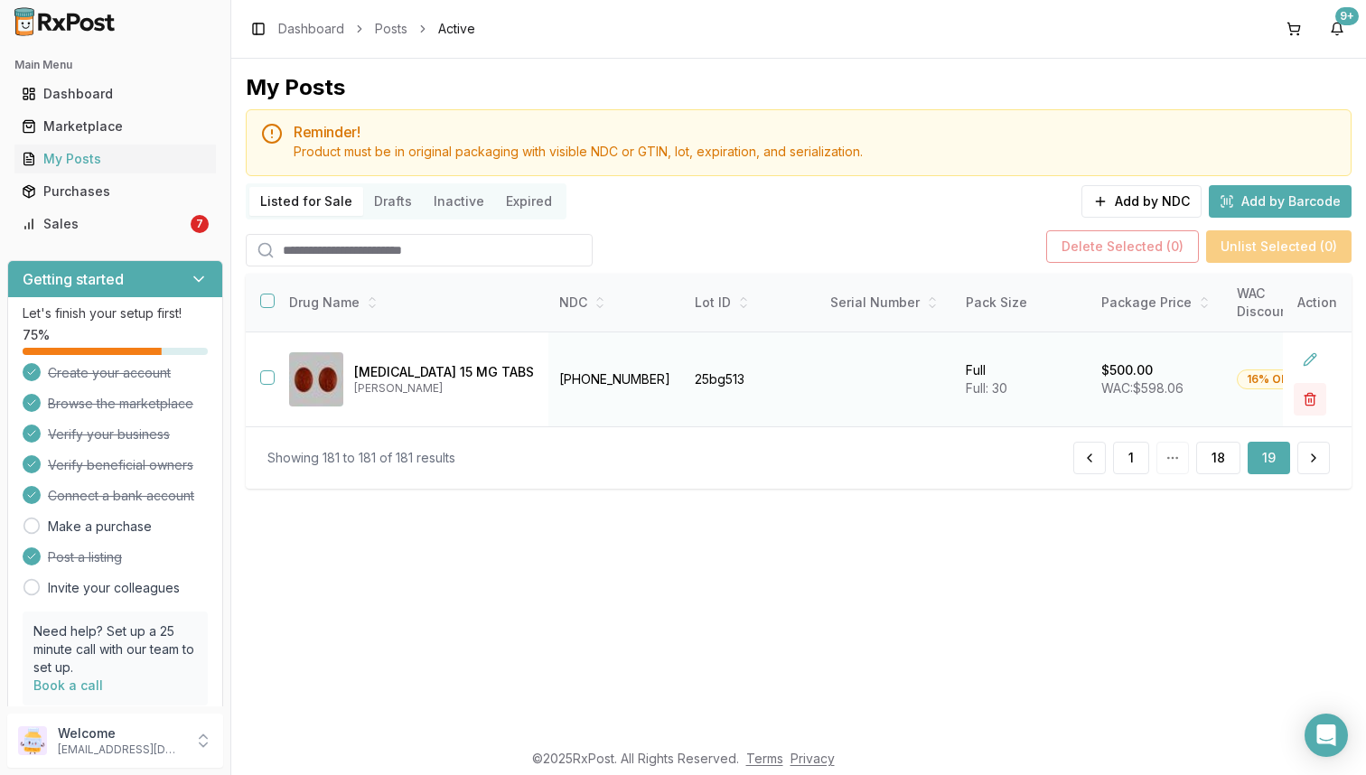
click at [1305, 399] on button "button" at bounding box center [1310, 399] width 33 height 33
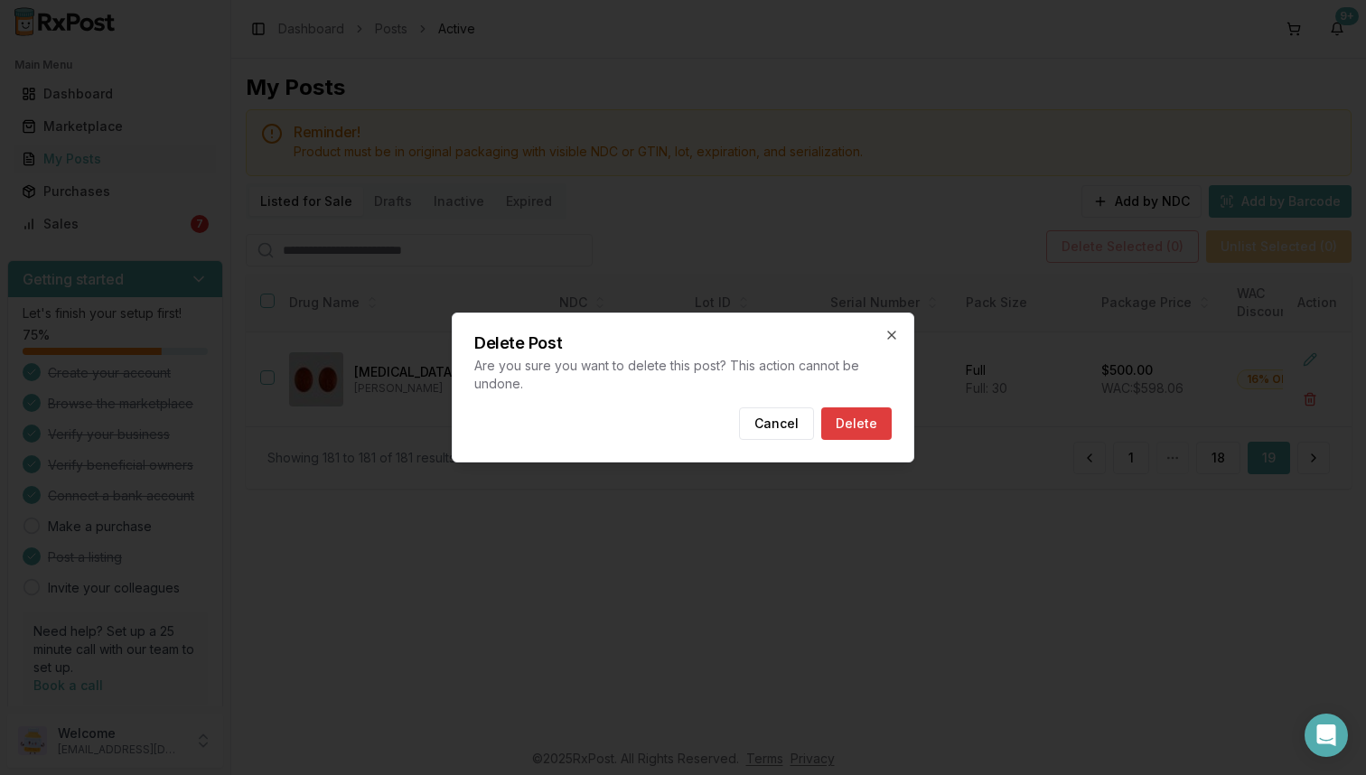
click at [861, 428] on button "Delete" at bounding box center [857, 424] width 70 height 33
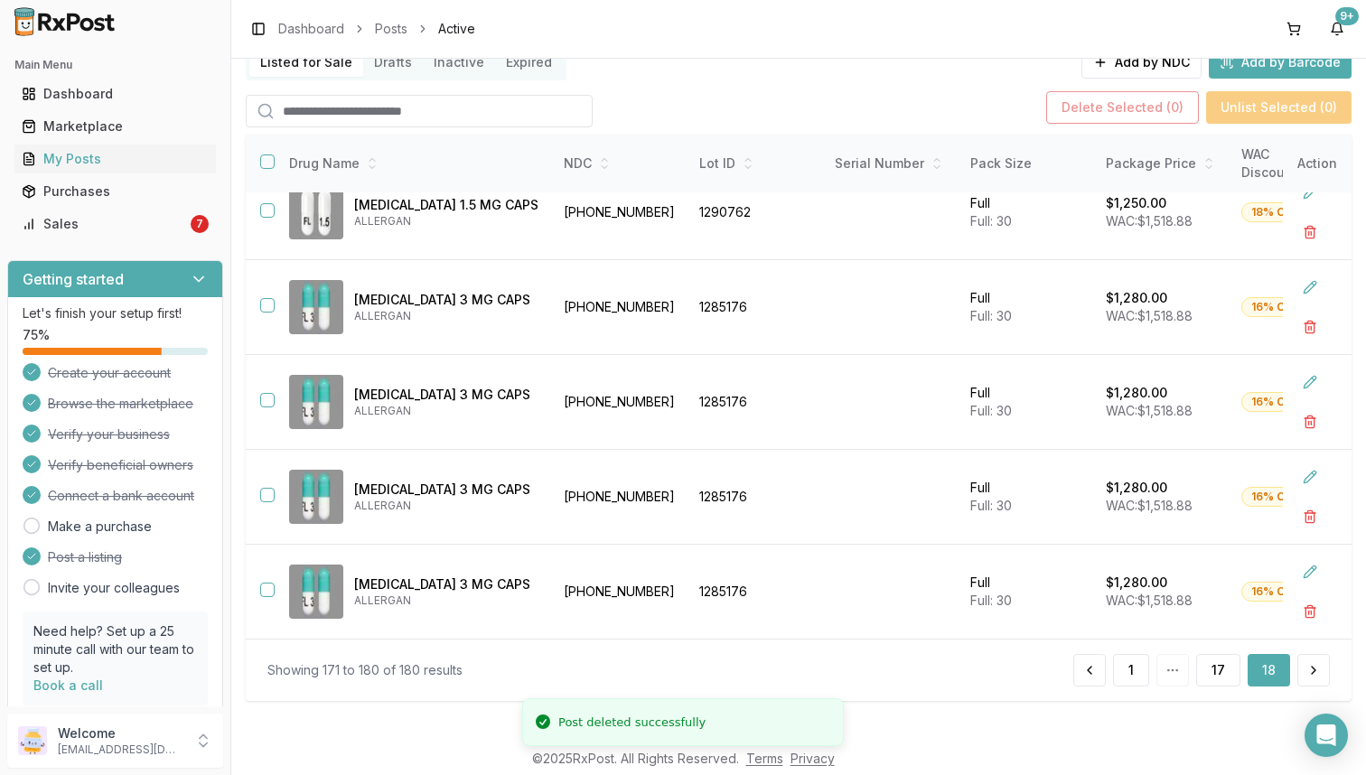
scroll to position [144, 0]
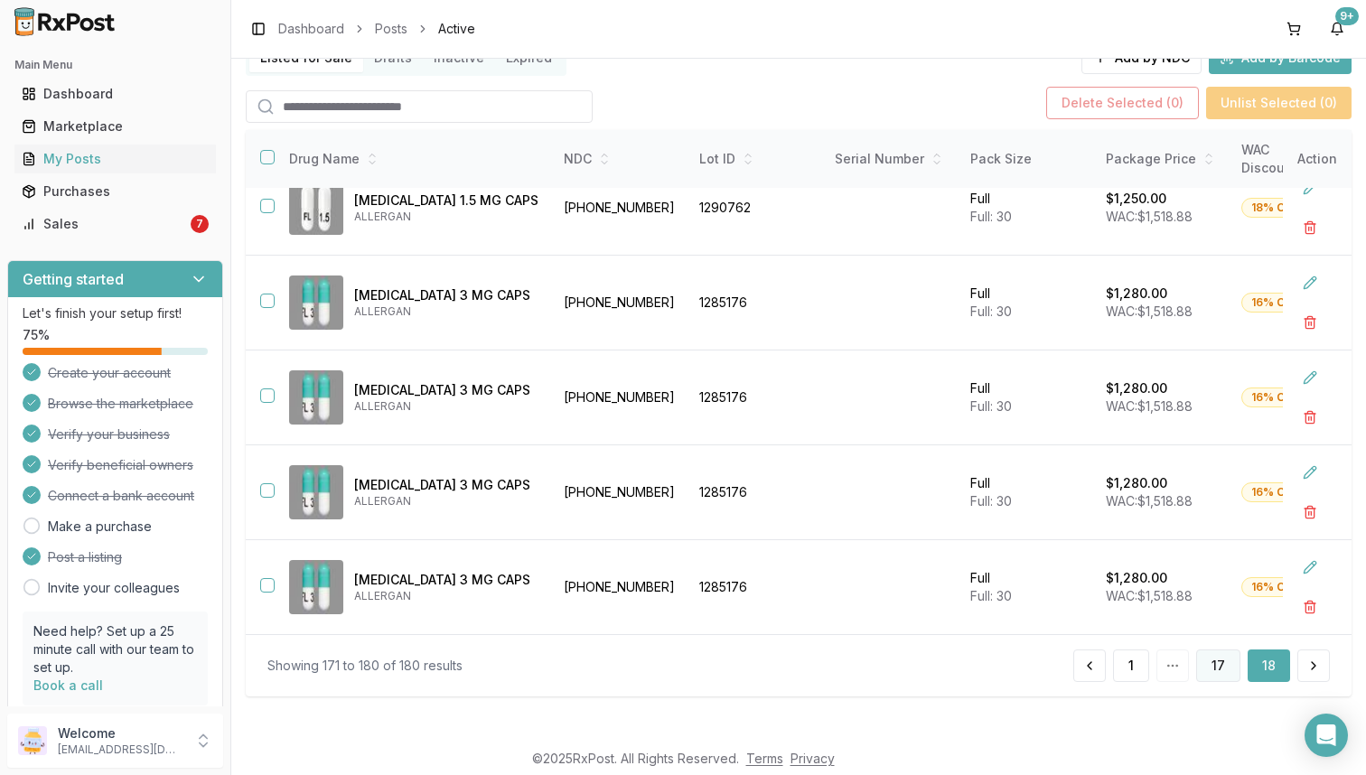
click at [1216, 662] on button "17" at bounding box center [1219, 666] width 44 height 33
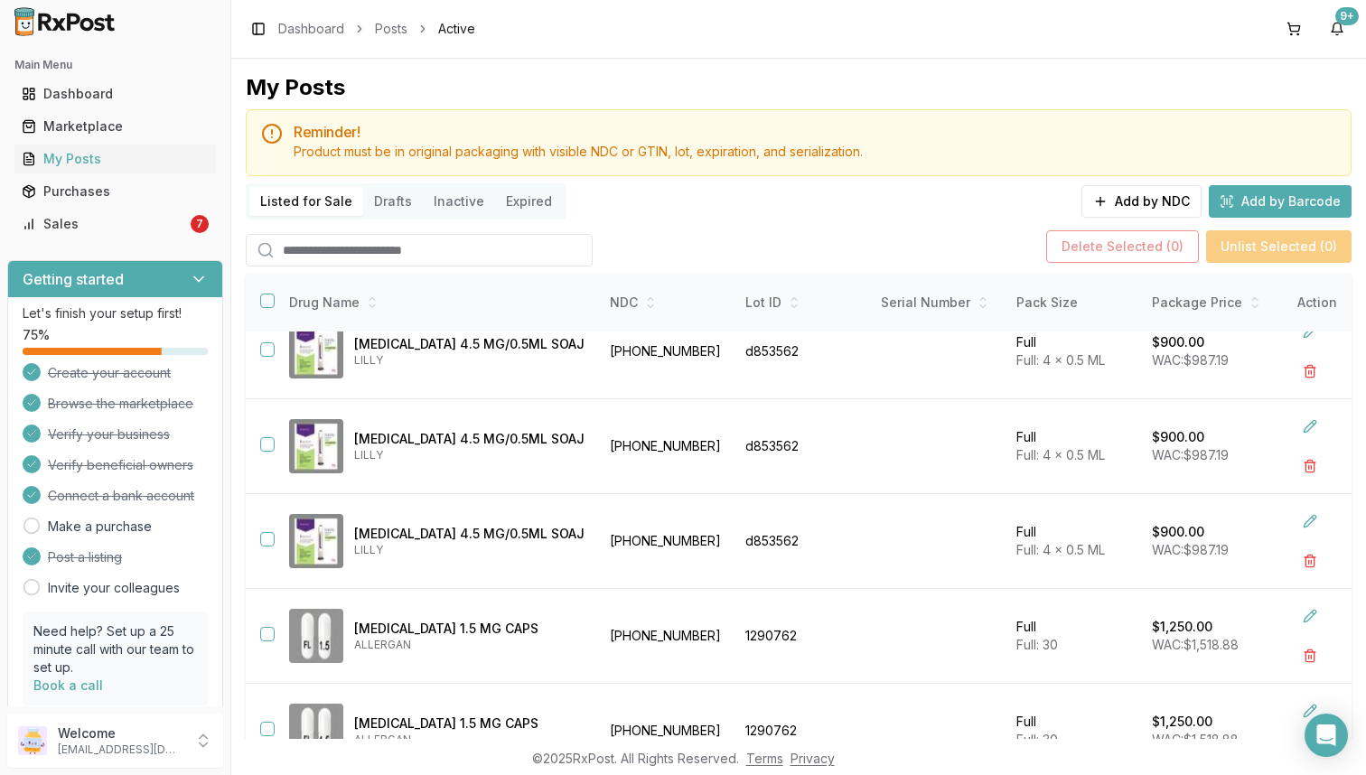
scroll to position [144, 0]
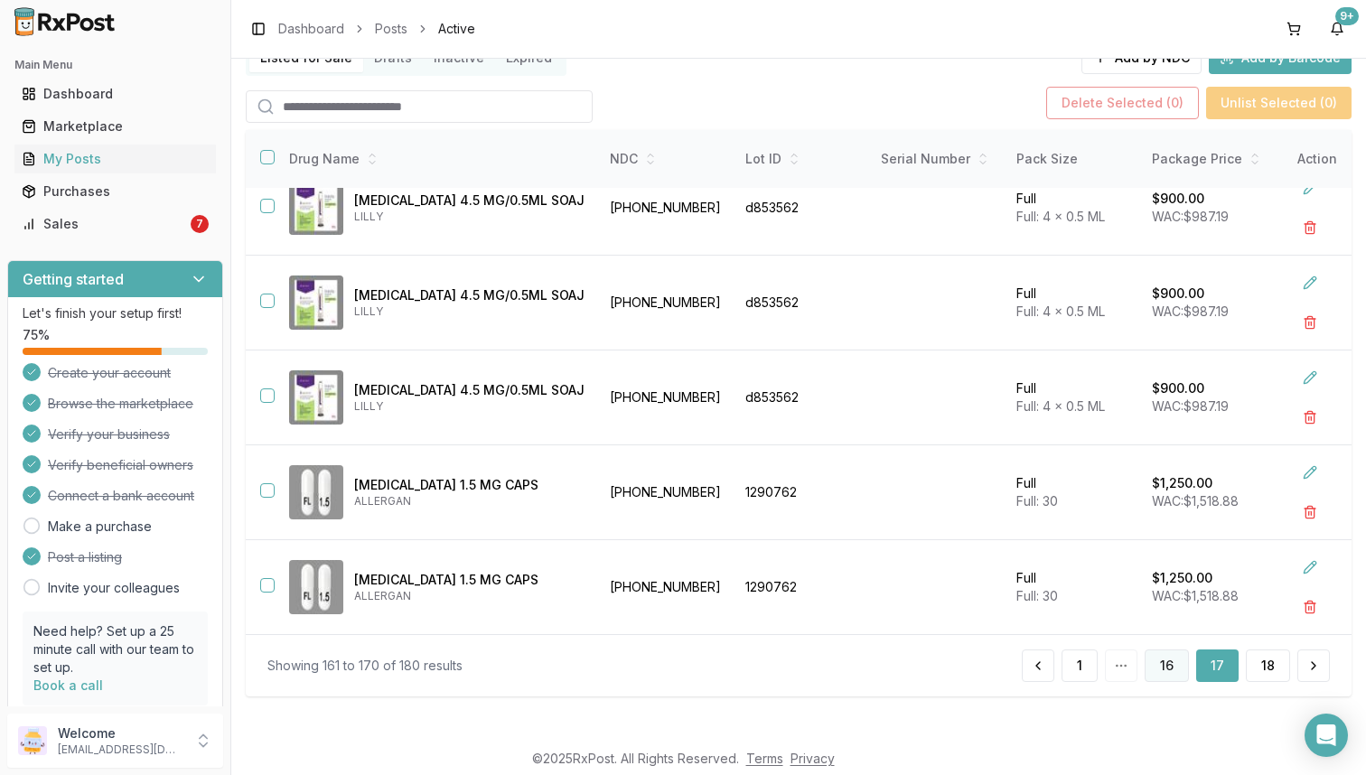
click at [1167, 669] on button "16" at bounding box center [1167, 666] width 44 height 33
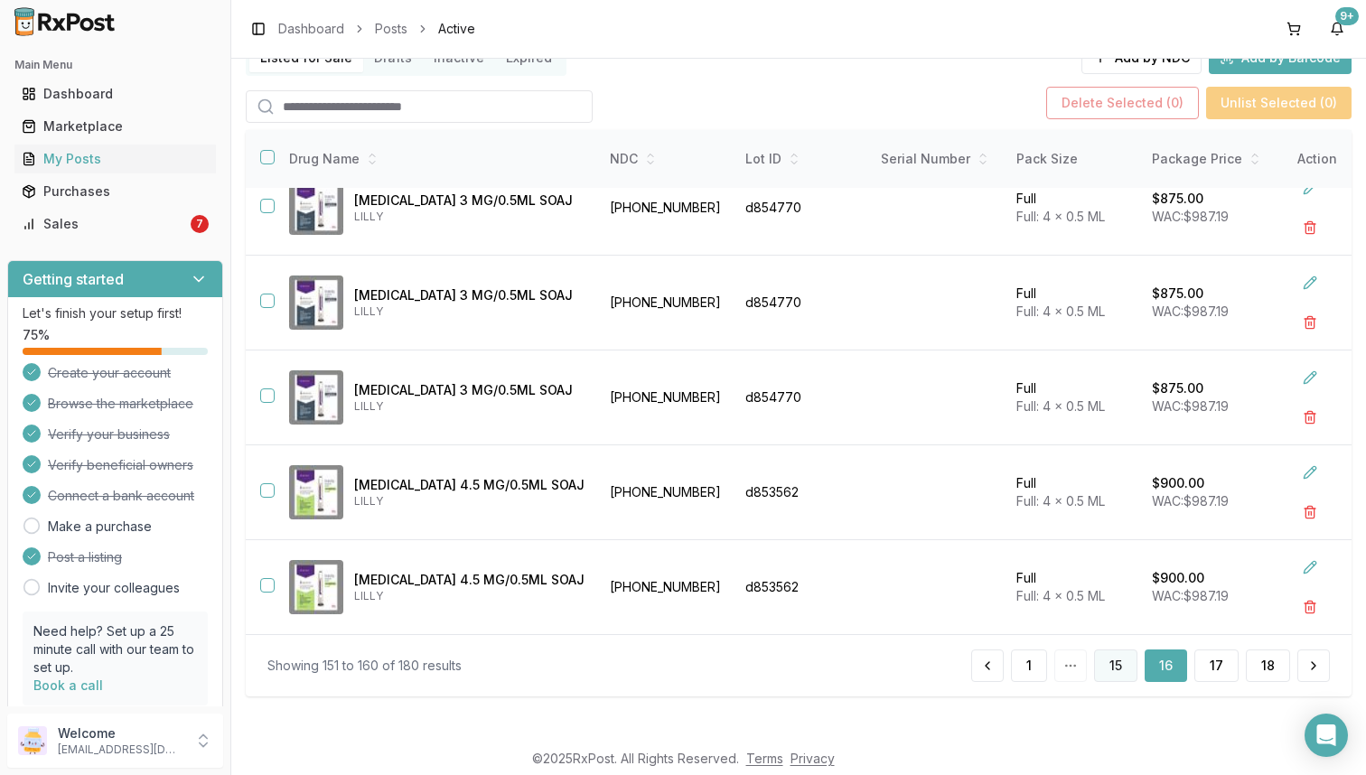
click at [1104, 656] on button "15" at bounding box center [1115, 666] width 43 height 33
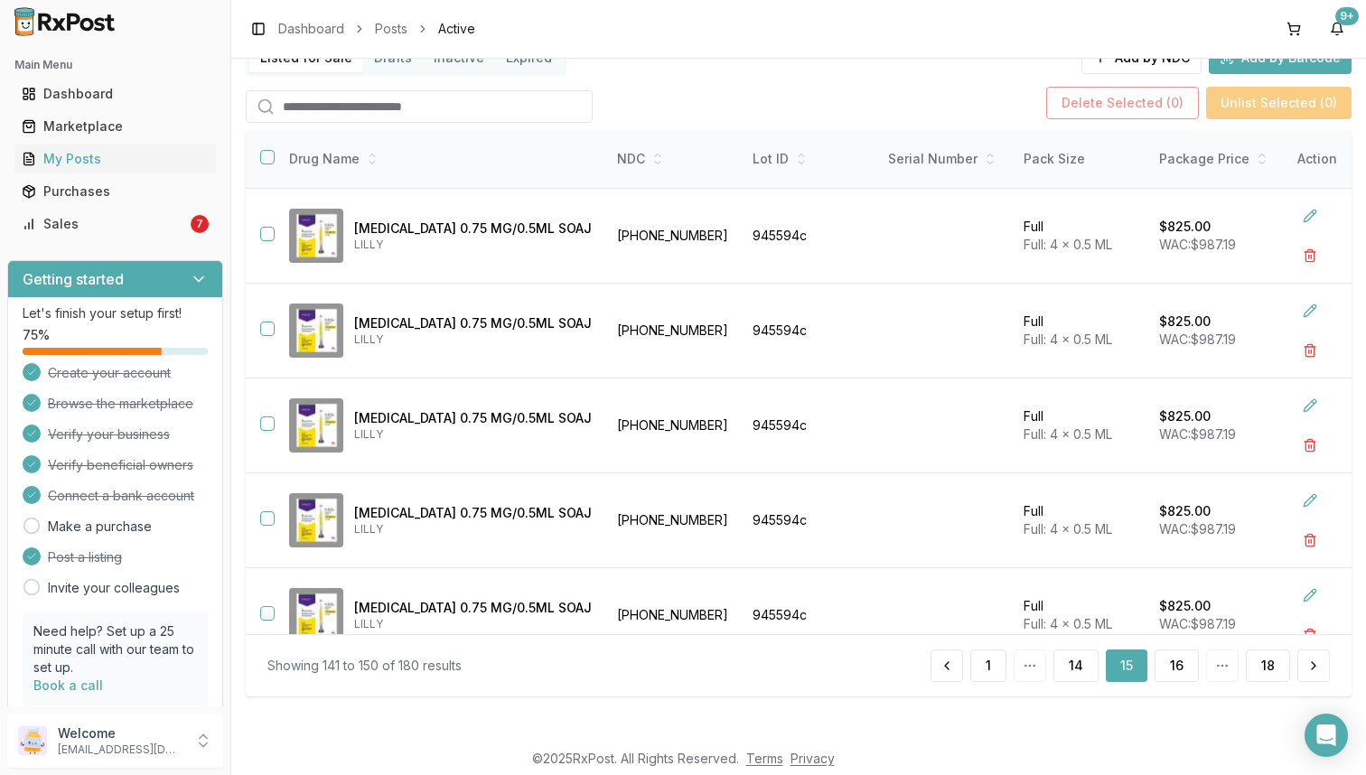
scroll to position [510, 0]
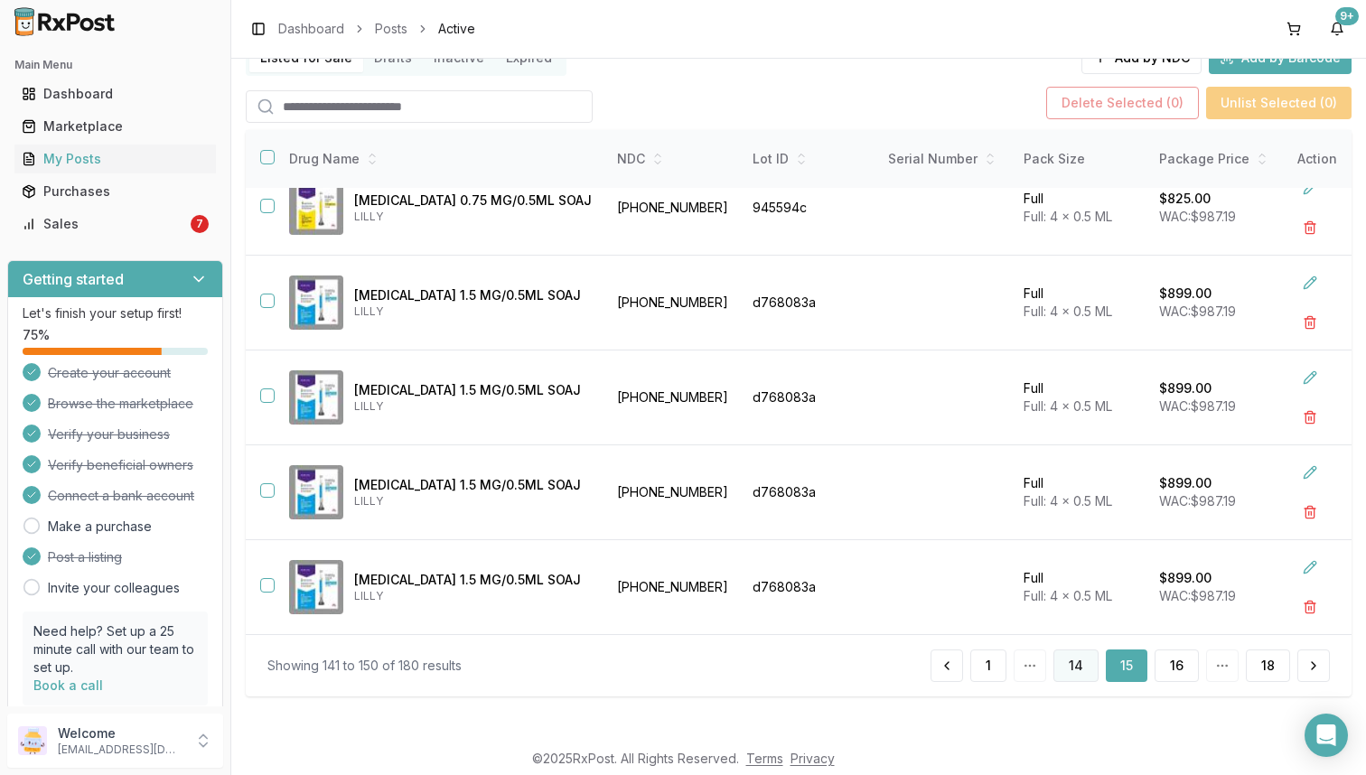
click at [1064, 658] on button "14" at bounding box center [1076, 666] width 45 height 33
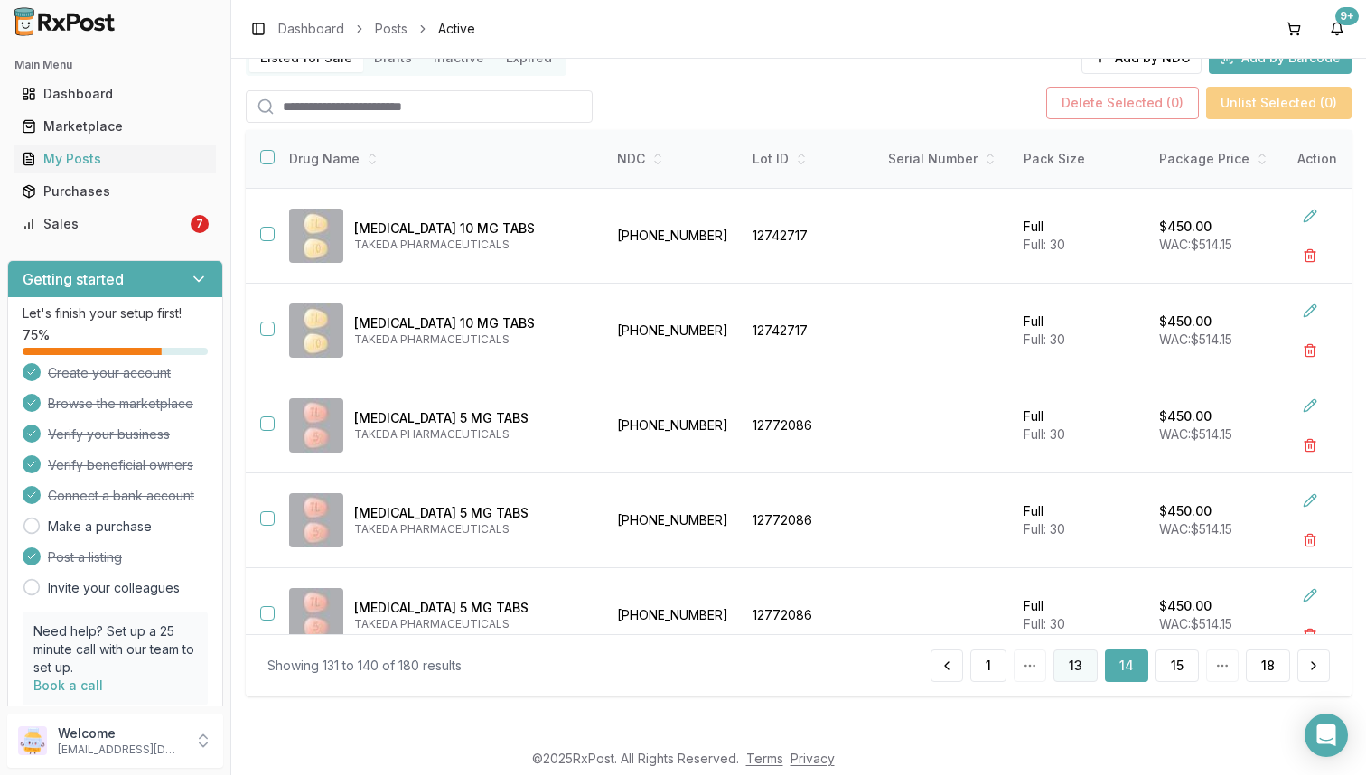
click at [1068, 677] on button "13" at bounding box center [1076, 666] width 44 height 33
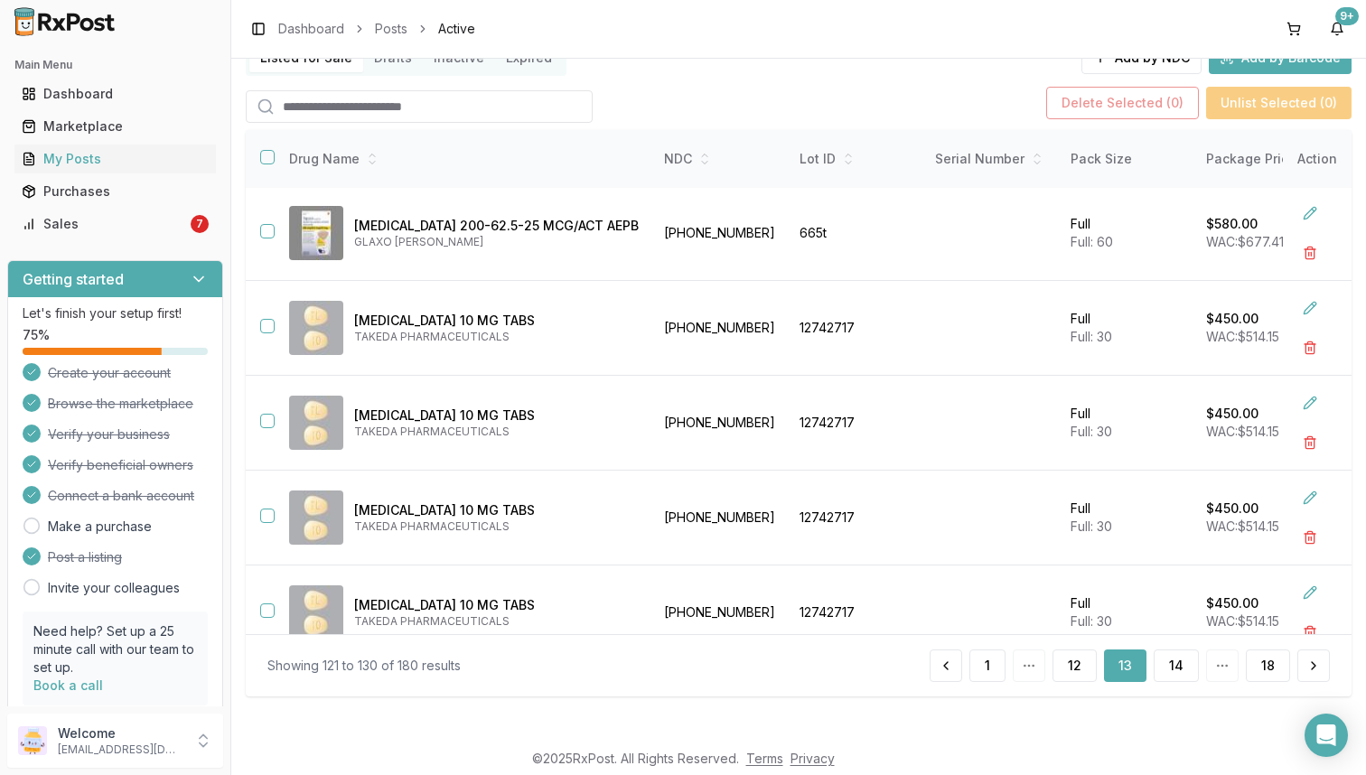
scroll to position [510, 0]
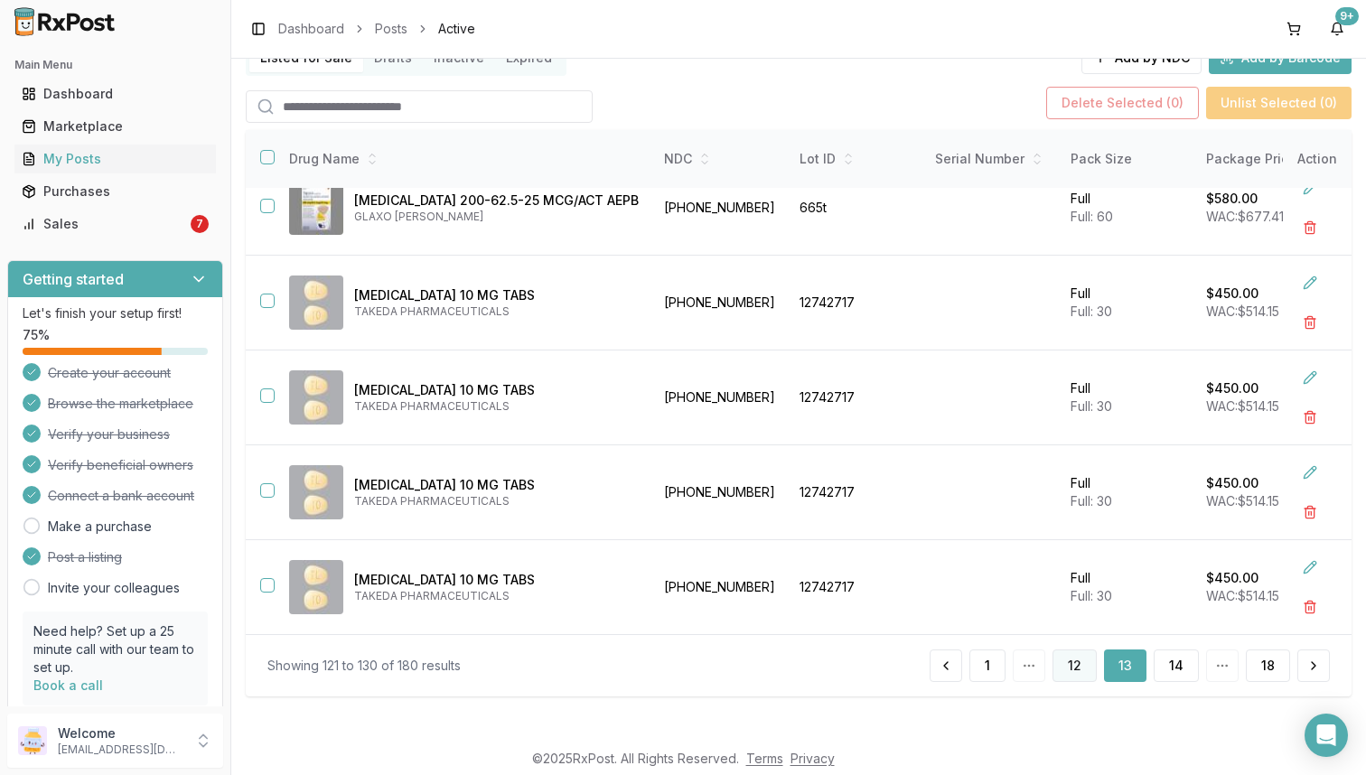
click at [1071, 672] on button "12" at bounding box center [1075, 666] width 44 height 33
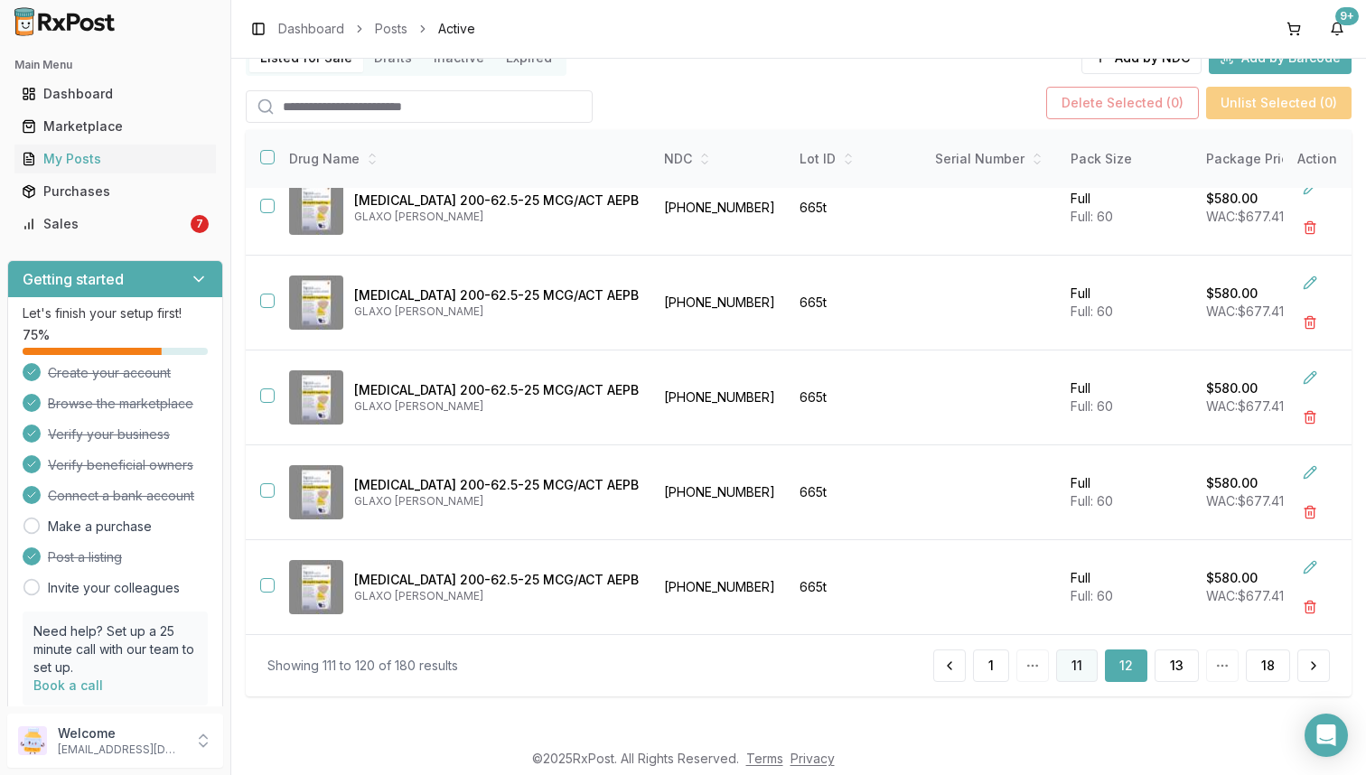
click at [1086, 670] on button "11" at bounding box center [1077, 666] width 42 height 33
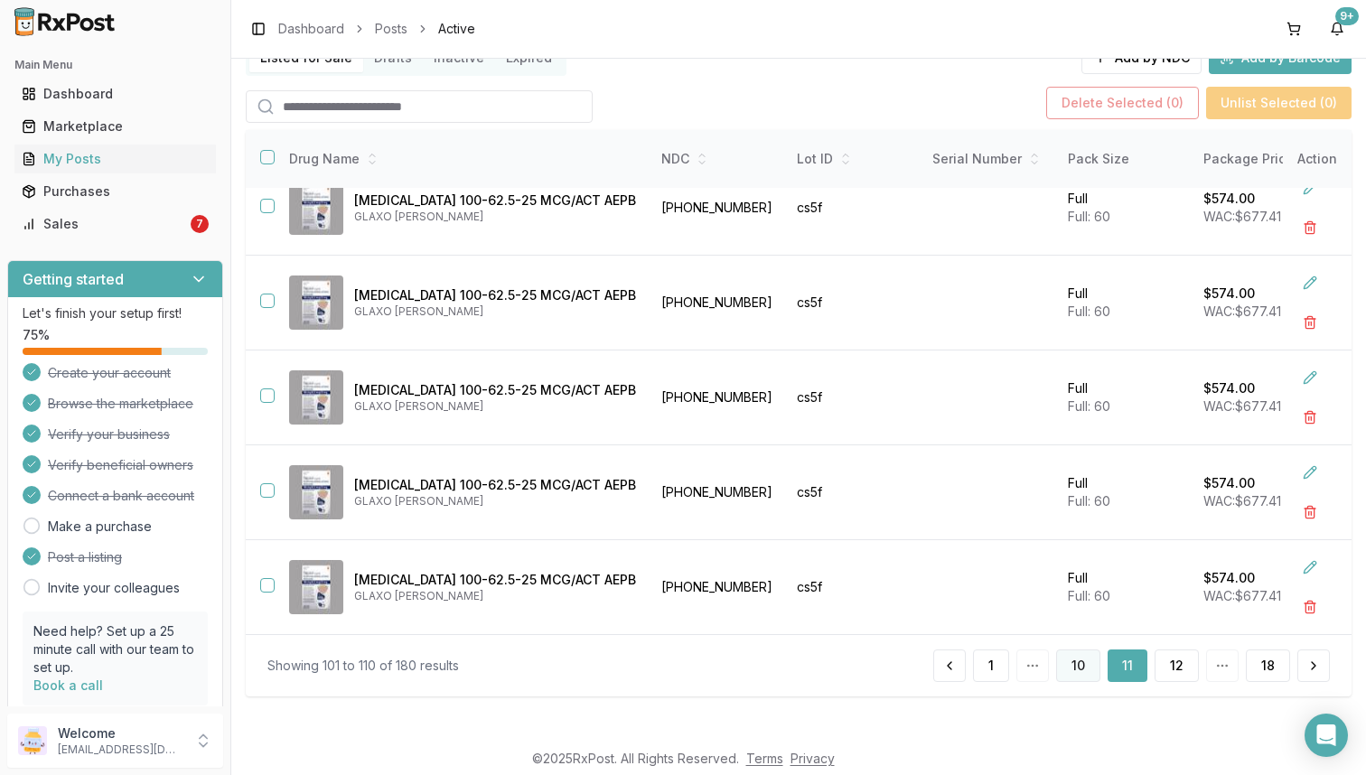
click at [1064, 673] on button "10" at bounding box center [1078, 666] width 44 height 33
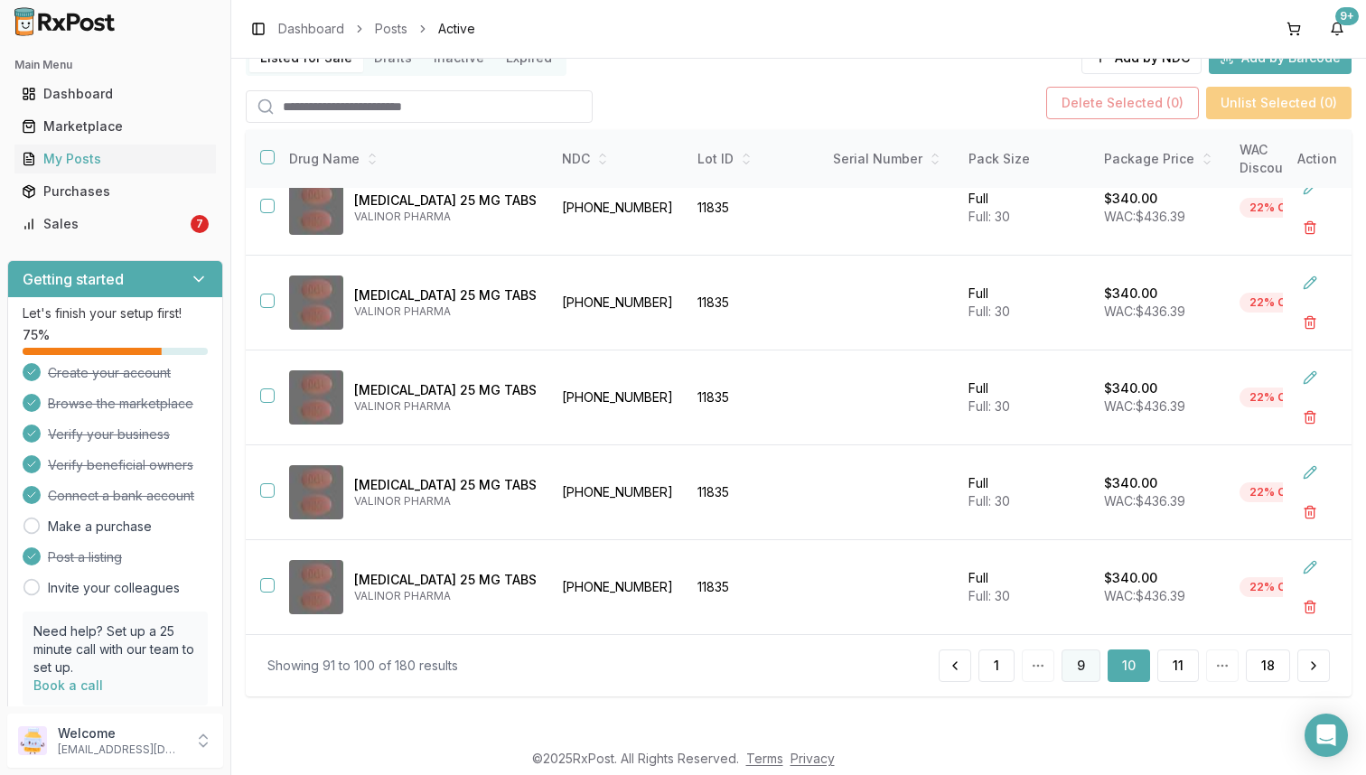
click at [1076, 653] on button "9" at bounding box center [1081, 666] width 39 height 33
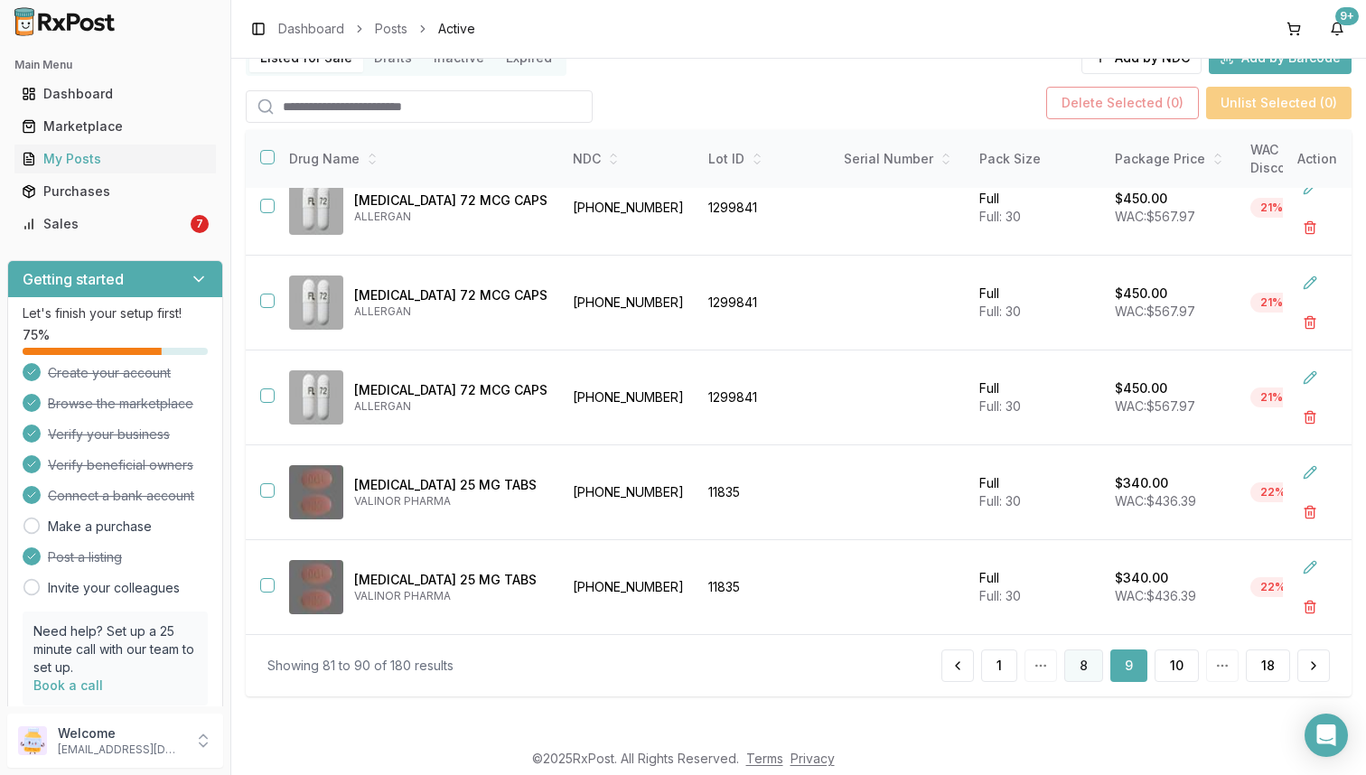
click at [1080, 662] on button "8" at bounding box center [1084, 666] width 39 height 33
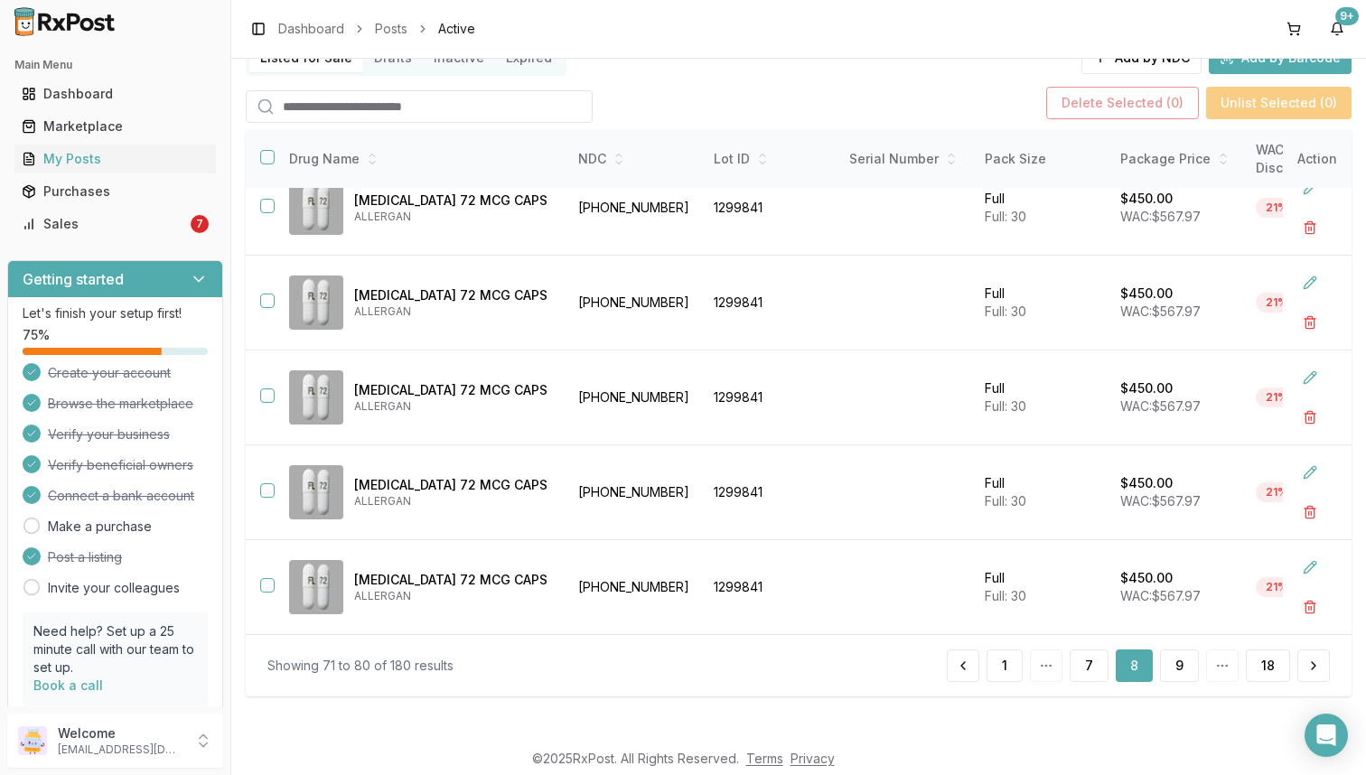
click at [1080, 662] on button "7" at bounding box center [1089, 666] width 39 height 33
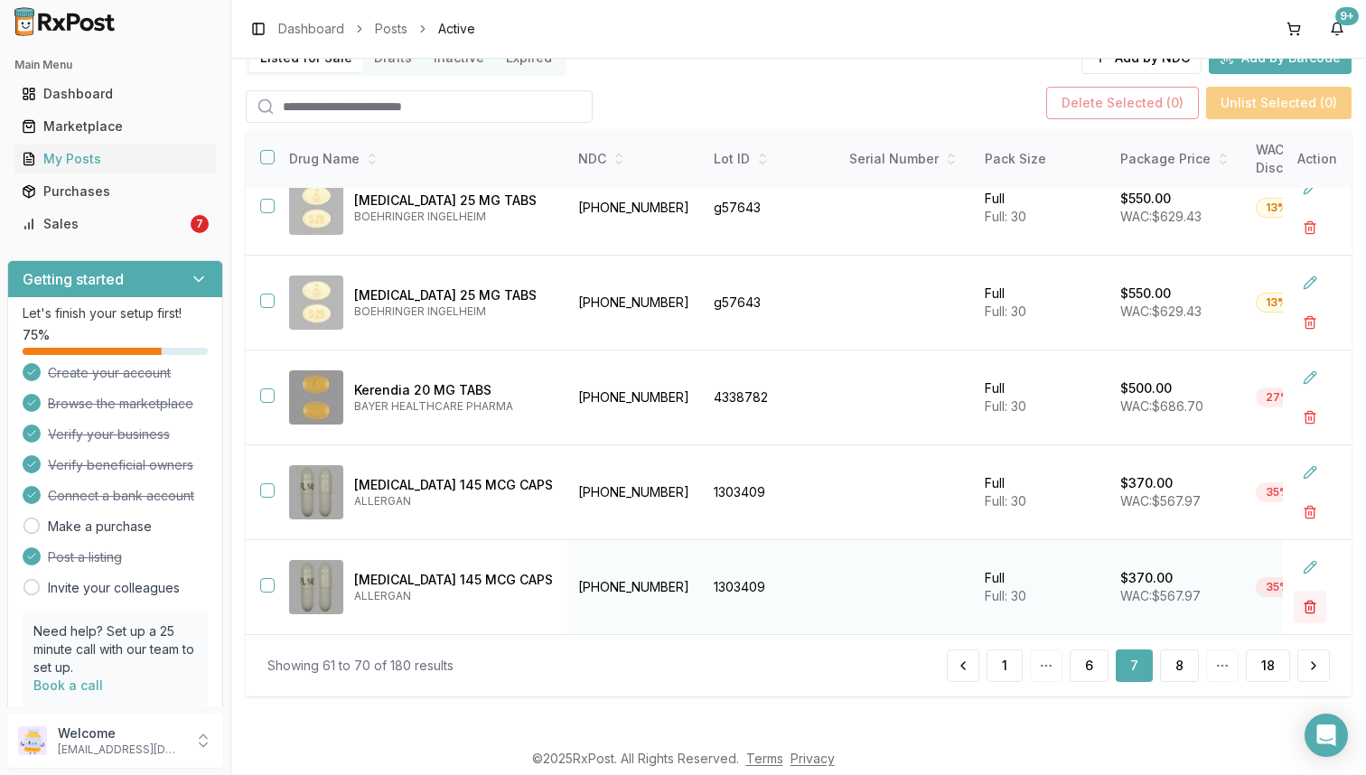
click at [1300, 602] on button "button" at bounding box center [1310, 607] width 33 height 33
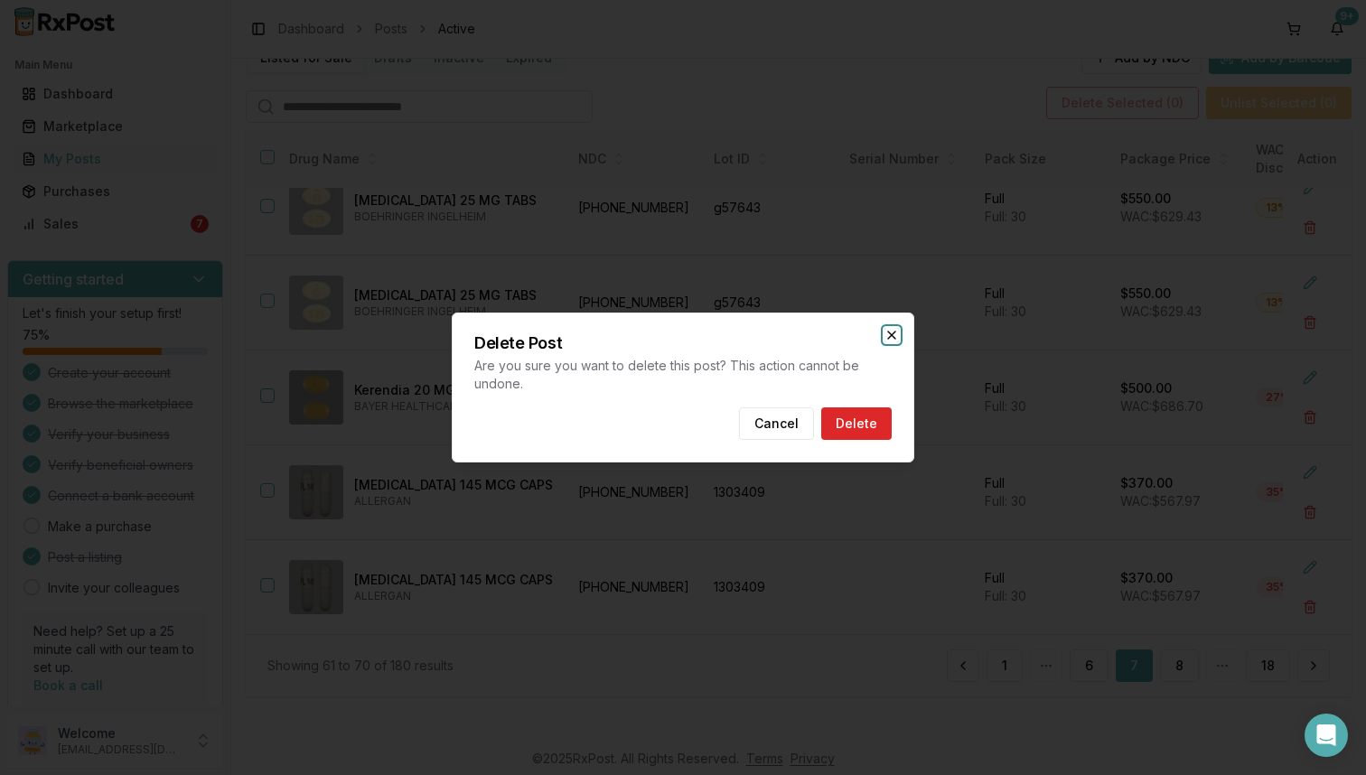
click at [886, 333] on icon "button" at bounding box center [892, 335] width 14 height 14
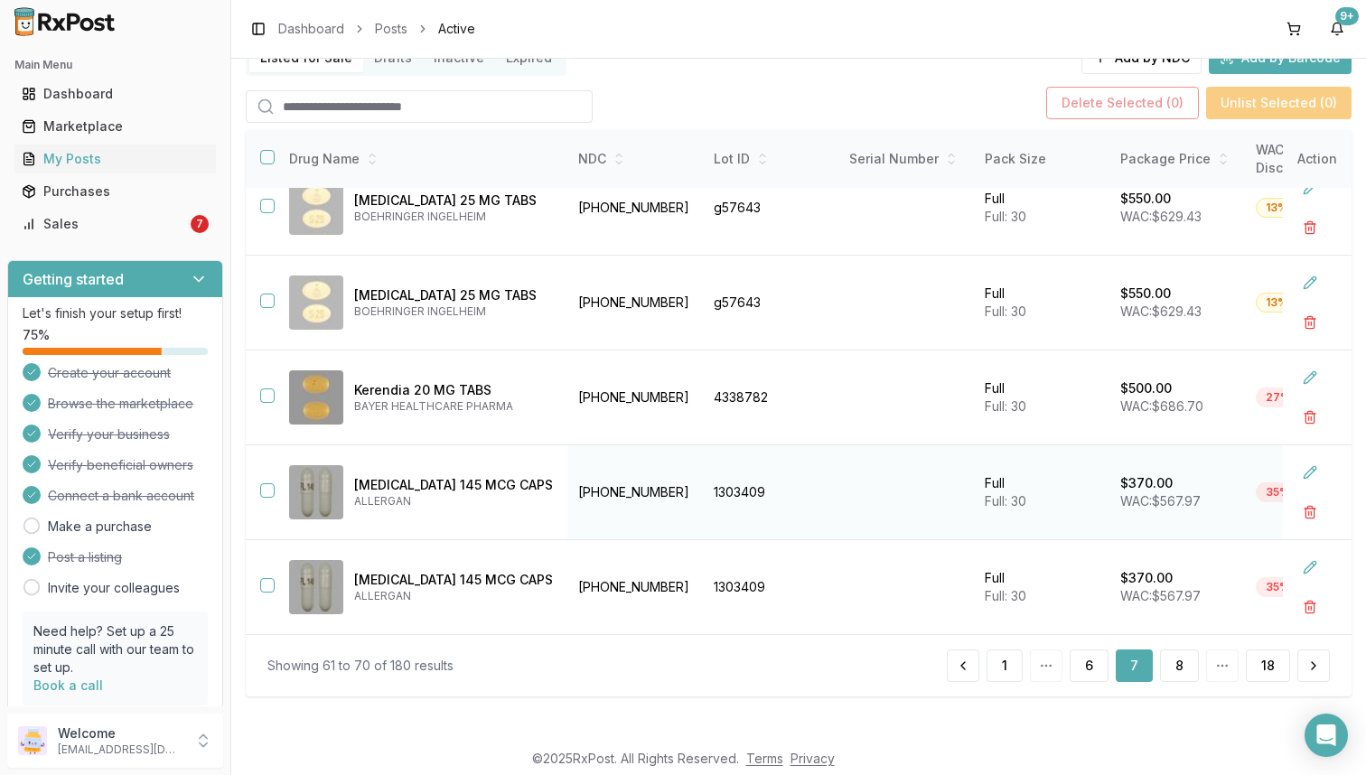
click at [268, 489] on button "button" at bounding box center [267, 491] width 14 height 14
click at [268, 578] on button "button" at bounding box center [267, 585] width 14 height 14
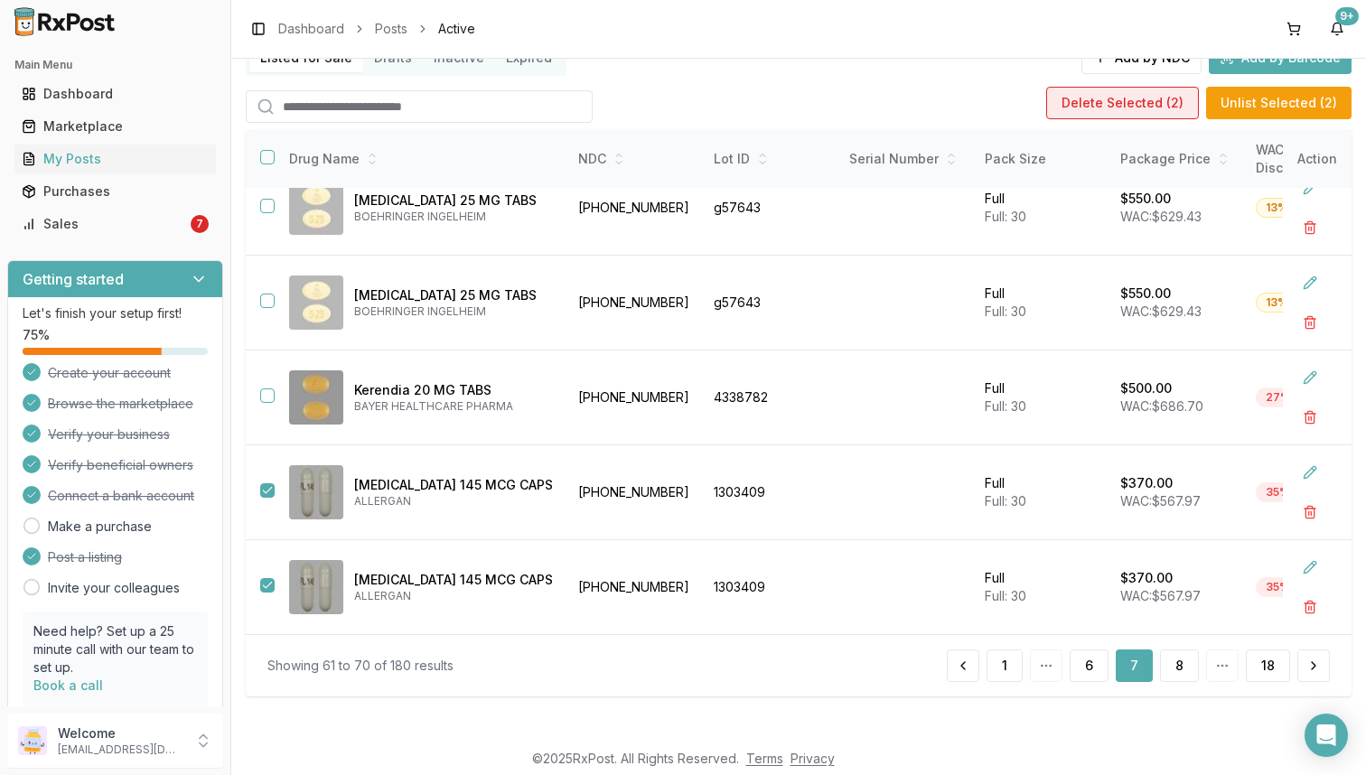
click at [1129, 104] on button "Delete Selected ( 2 )" at bounding box center [1123, 103] width 153 height 33
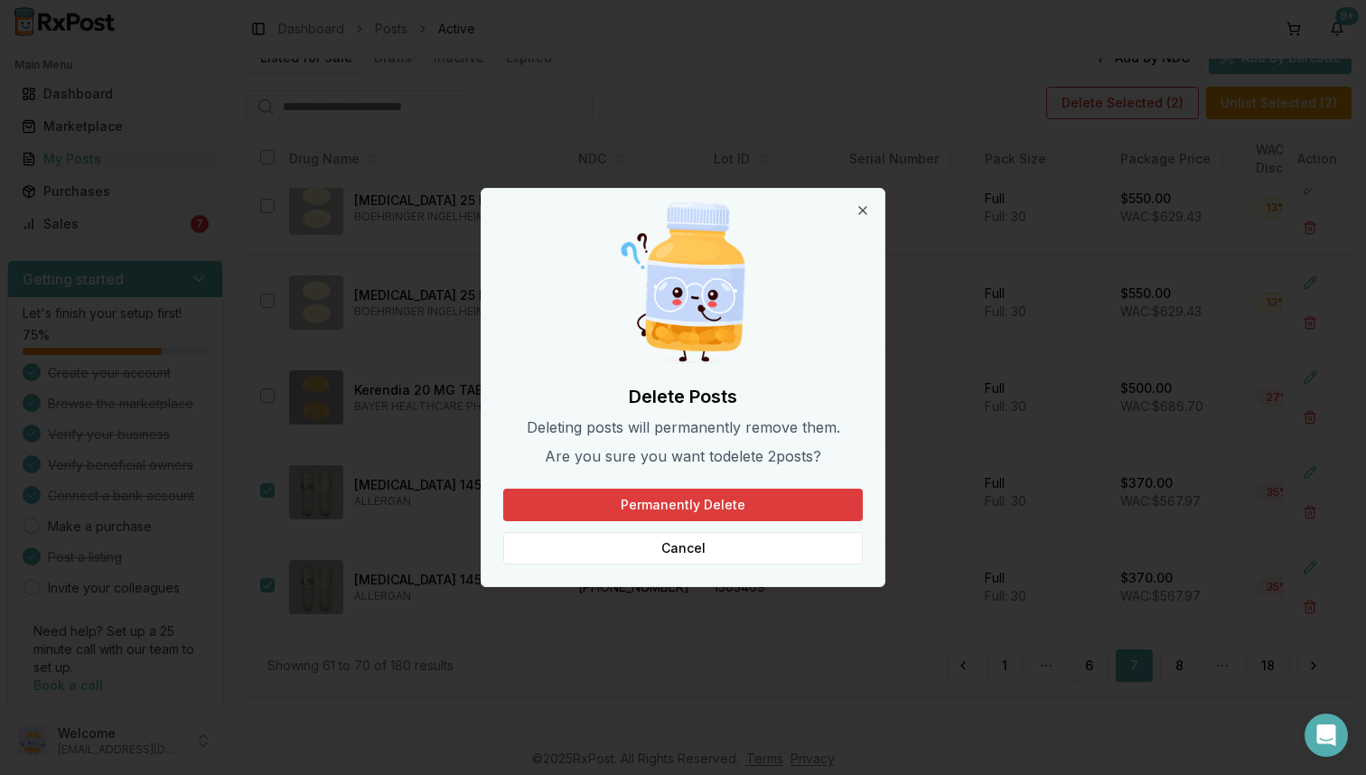
click at [732, 512] on button "Permanently Delete" at bounding box center [683, 505] width 360 height 33
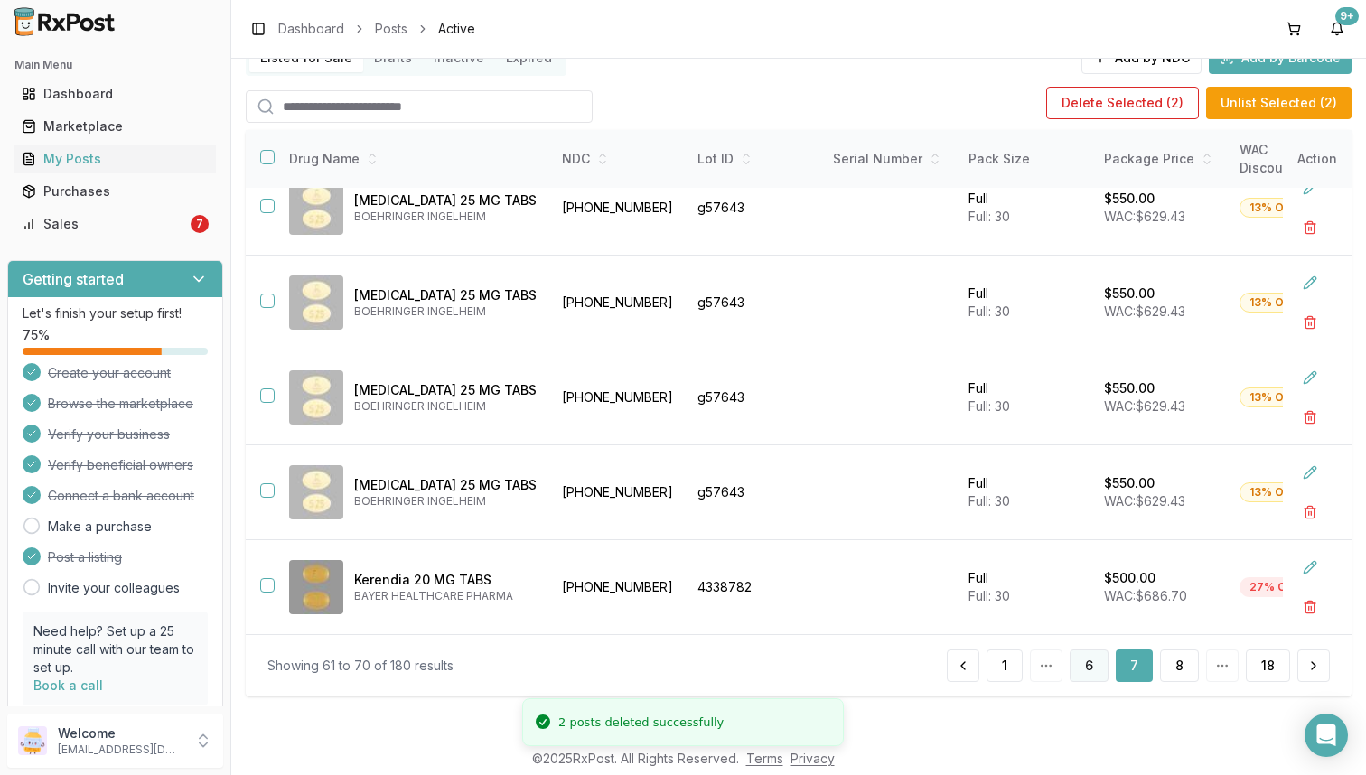
click at [1087, 670] on button "6" at bounding box center [1089, 666] width 39 height 33
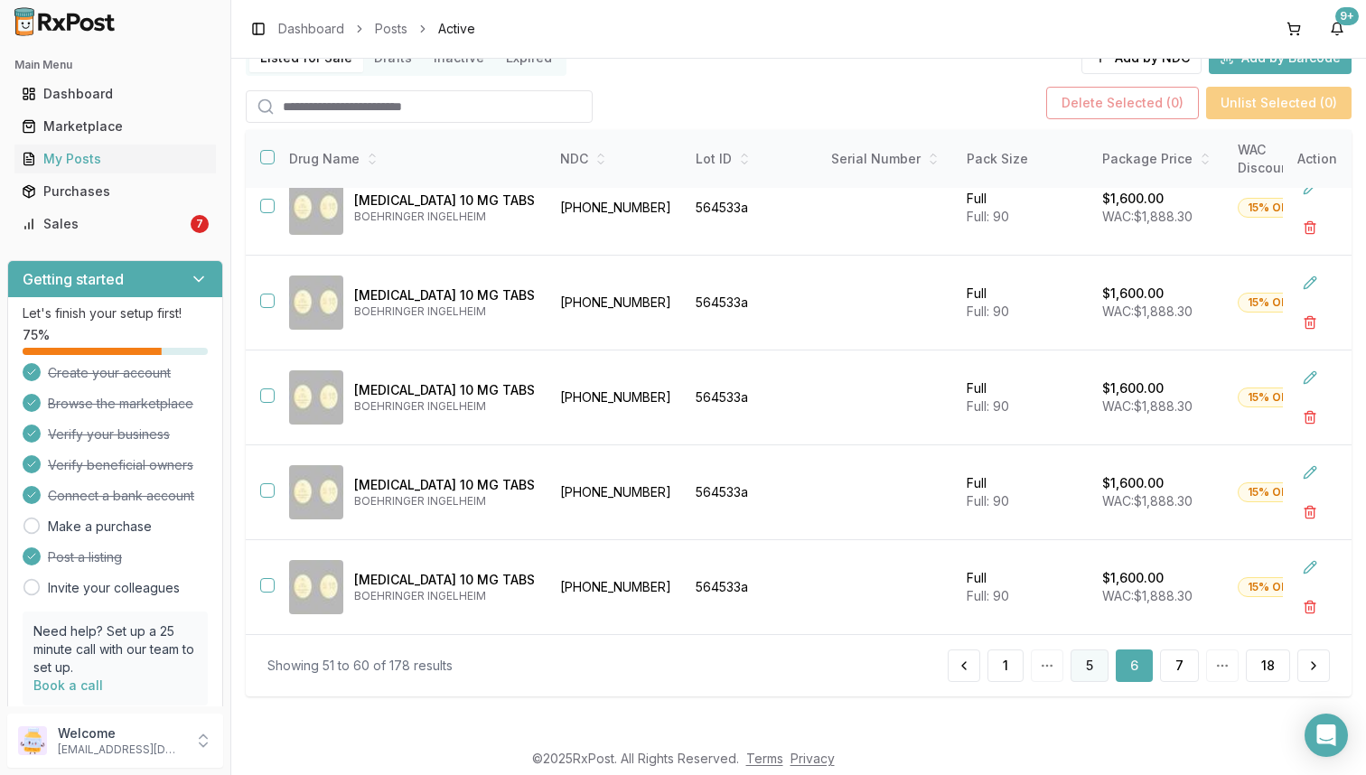
click at [1088, 673] on button "5" at bounding box center [1090, 666] width 38 height 33
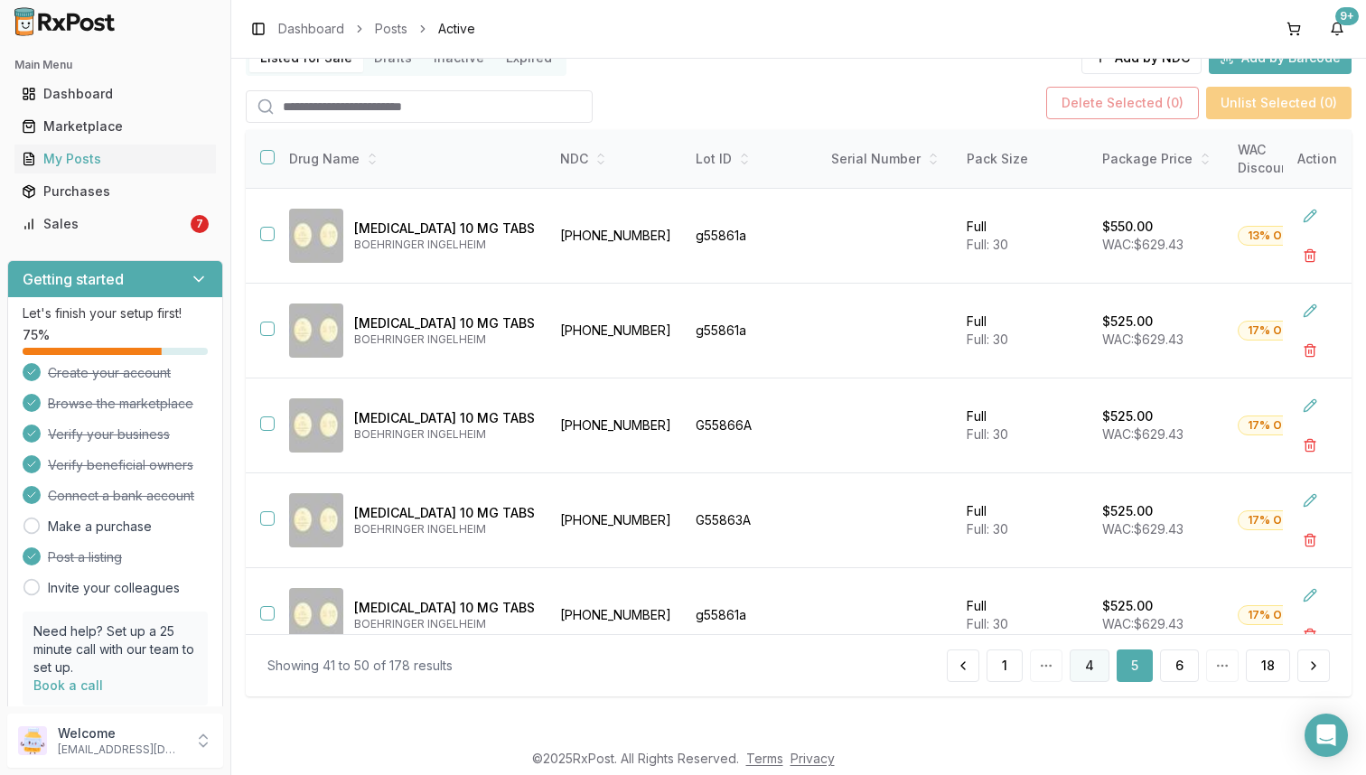
click at [1075, 679] on button "4" at bounding box center [1090, 666] width 40 height 33
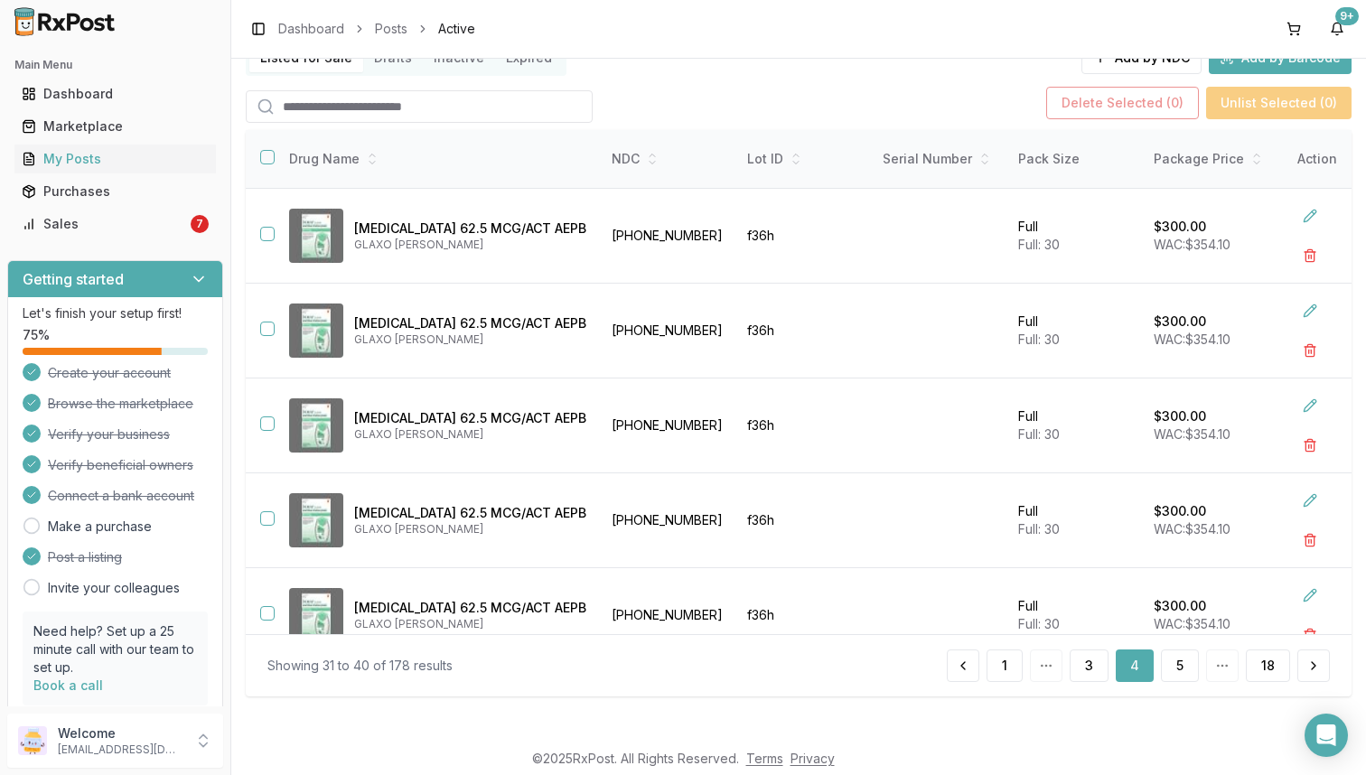
click at [103, 22] on img at bounding box center [65, 21] width 116 height 29
